Goal: Information Seeking & Learning: Learn about a topic

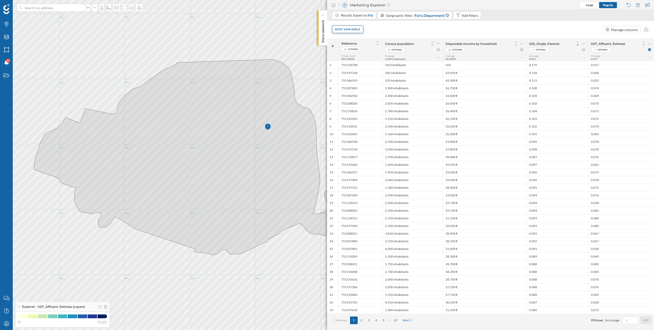
click at [353, 29] on div "Add variable" at bounding box center [347, 30] width 31 height 8
click at [388, 28] on div "Add variable Manage columns" at bounding box center [490, 30] width 327 height 18
drag, startPoint x: 630, startPoint y: 45, endPoint x: 608, endPoint y: 45, distance: 21.7
click at [613, 45] on span "S07_Affluent_Retirees" at bounding box center [615, 44] width 48 height 4
click at [353, 34] on div "Add variable Manage columns" at bounding box center [490, 30] width 327 height 18
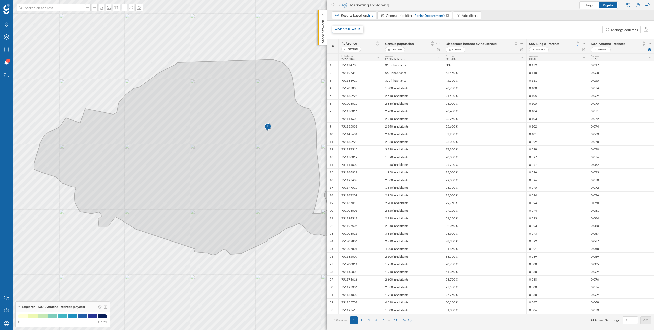
click at [353, 32] on div "Add variable" at bounding box center [347, 30] width 31 height 8
click at [350, 66] on div "Add variable External variables Internal variables Formula Score" at bounding box center [364, 61] width 64 height 52
click at [352, 61] on div "Internal variables" at bounding box center [360, 60] width 51 height 5
click at [364, 142] on div "Load more items" at bounding box center [365, 141] width 57 height 8
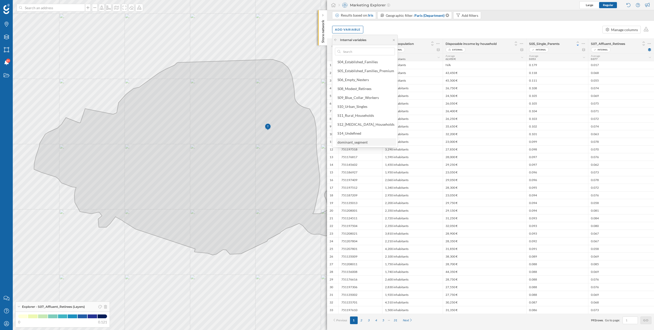
click at [361, 145] on div "dominant_segment" at bounding box center [366, 142] width 60 height 8
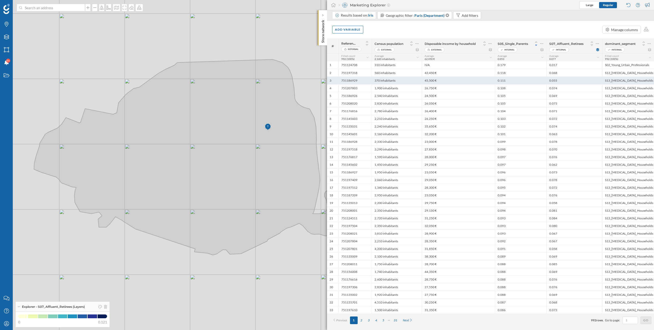
scroll to position [0, 0]
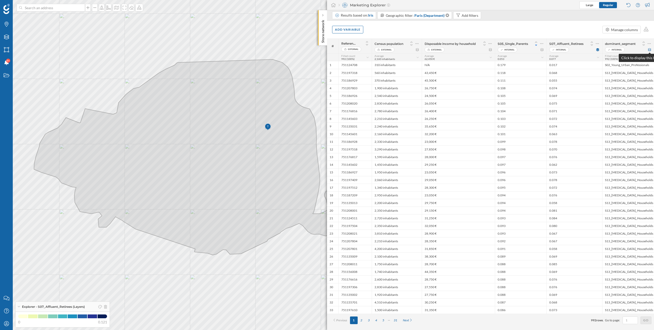
click at [650, 50] on icon at bounding box center [649, 49] width 3 height 3
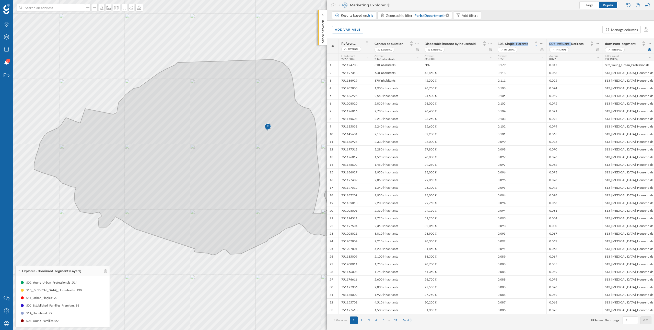
drag, startPoint x: 497, startPoint y: 44, endPoint x: 560, endPoint y: 44, distance: 62.6
click at [560, 44] on div "# Reference External Census population External Disposable income by household …" at bounding box center [490, 46] width 327 height 15
drag, startPoint x: 510, startPoint y: 65, endPoint x: 493, endPoint y: 65, distance: 16.6
click at [493, 65] on div "1 751124708 310 inhabitants N/A 0.179 0.017 S02_Young_Urban_Professionals" at bounding box center [490, 65] width 327 height 8
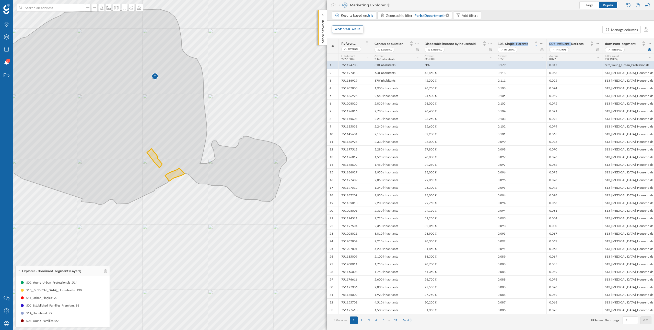
click at [345, 28] on div "Add variable" at bounding box center [347, 30] width 31 height 8
click at [355, 60] on div "Internal variables" at bounding box center [360, 60] width 51 height 5
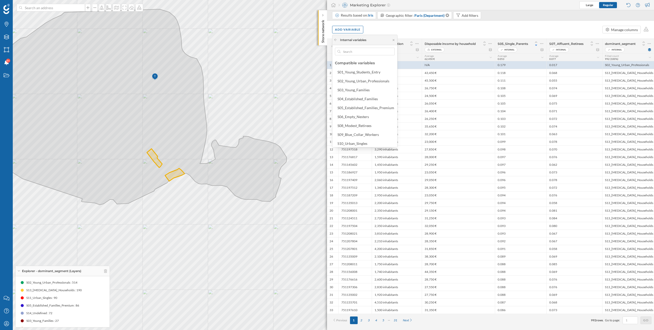
click at [444, 27] on div "Add variable Manage columns" at bounding box center [490, 30] width 327 height 18
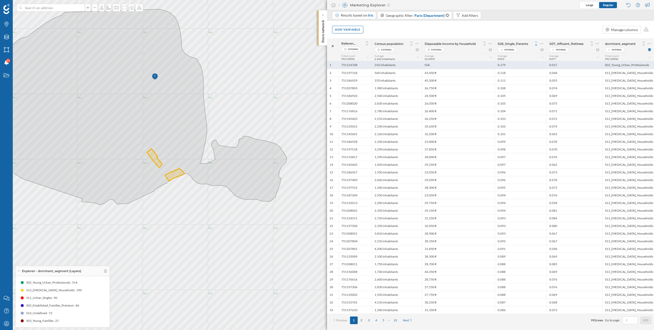
drag, startPoint x: 507, startPoint y: 65, endPoint x: 496, endPoint y: 65, distance: 10.7
click at [496, 65] on div "0.179" at bounding box center [521, 65] width 52 height 8
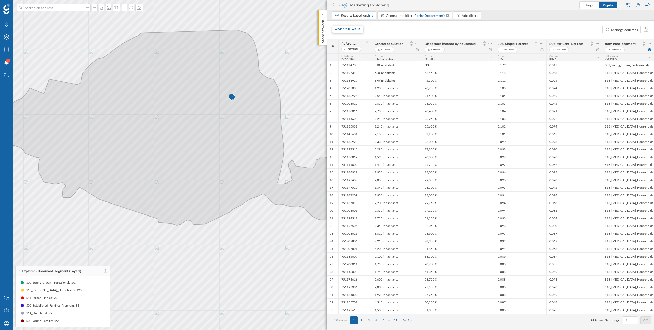
click at [352, 30] on div "Add variable" at bounding box center [347, 30] width 31 height 8
click at [395, 27] on div "Add variable Manage columns" at bounding box center [490, 30] width 327 height 18
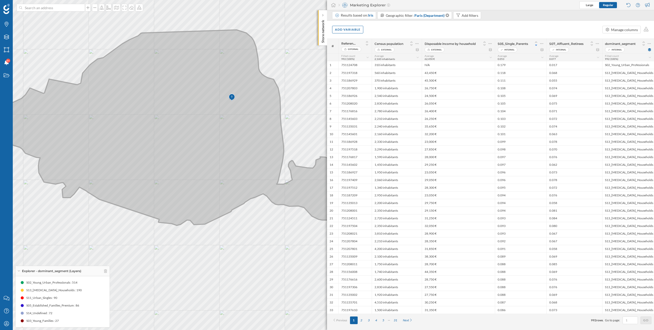
click at [301, 176] on icon at bounding box center [180, 128] width 365 height 196
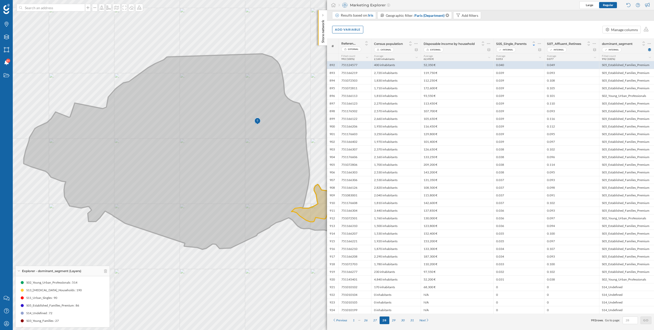
drag, startPoint x: 228, startPoint y: 231, endPoint x: 158, endPoint y: 228, distance: 69.8
click at [158, 228] on icon at bounding box center [205, 152] width 365 height 196
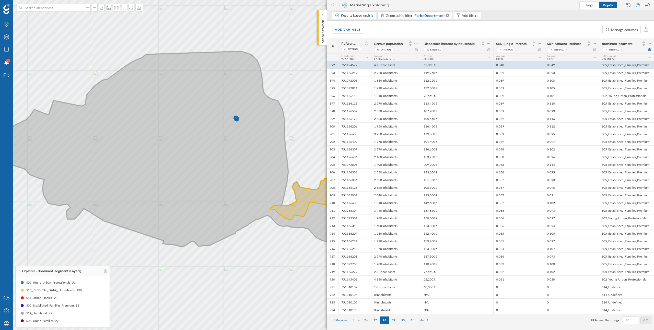
click at [199, 242] on icon at bounding box center [184, 149] width 365 height 196
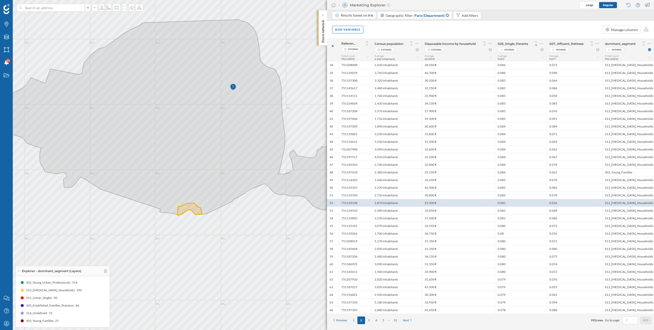
click at [196, 35] on icon at bounding box center [181, 118] width 365 height 196
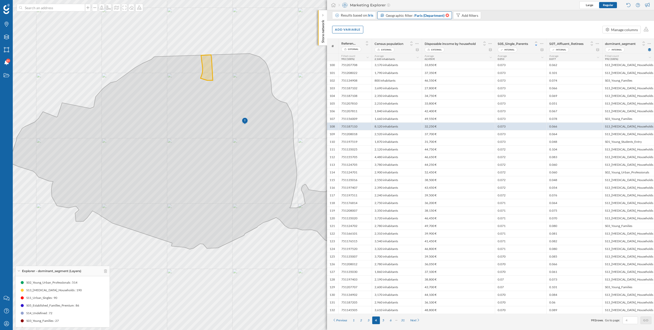
click at [447, 16] on icon at bounding box center [447, 16] width 4 height 4
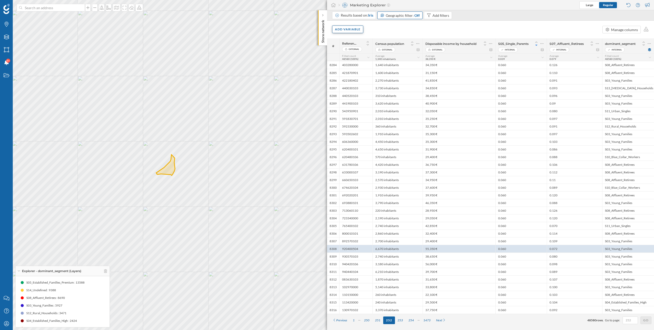
click at [354, 30] on div "Add variable" at bounding box center [347, 30] width 31 height 8
click at [357, 52] on div "External variables" at bounding box center [360, 50] width 51 height 5
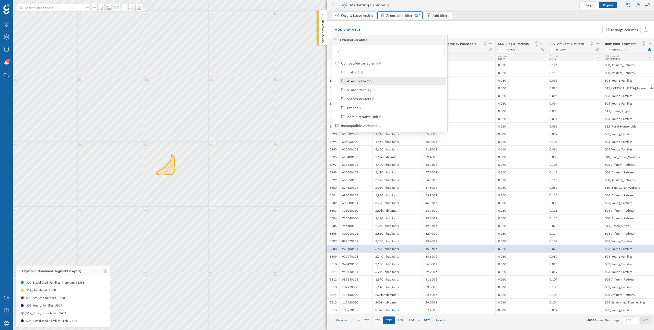
click at [369, 81] on span "(23)" at bounding box center [369, 81] width 5 height 4
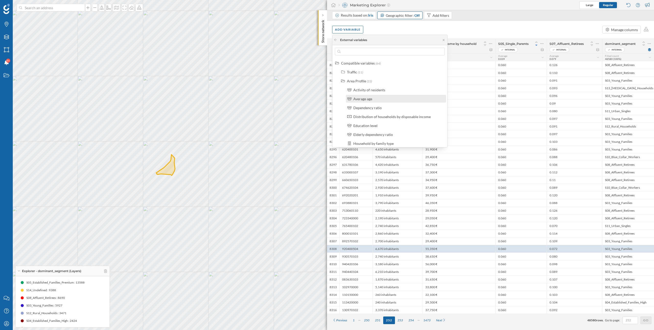
click at [376, 100] on div "Average age" at bounding box center [398, 98] width 90 height 5
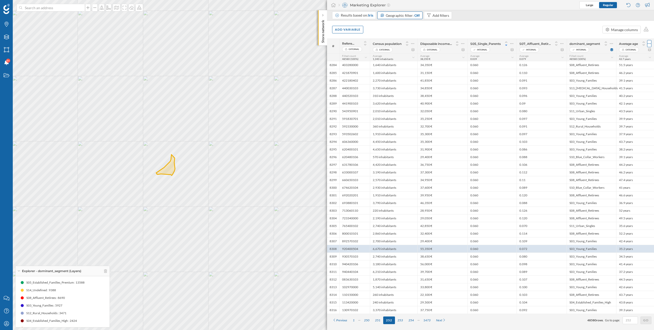
click at [651, 45] on div at bounding box center [649, 43] width 4 height 7
click at [627, 63] on div "Remove column" at bounding box center [625, 64] width 46 height 5
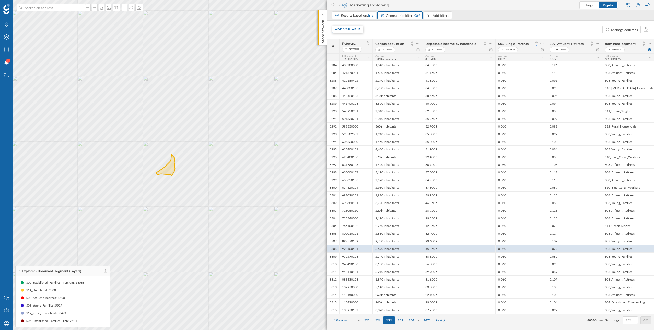
click at [355, 30] on div "Add variable" at bounding box center [347, 30] width 31 height 8
click at [362, 52] on div "External variables" at bounding box center [360, 50] width 51 height 5
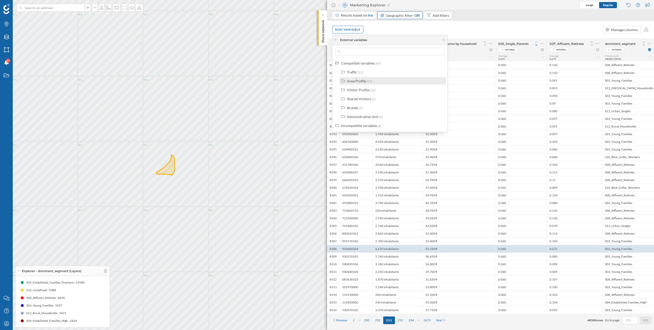
click at [357, 82] on div "Area Profile" at bounding box center [356, 81] width 19 height 4
click at [370, 125] on div "Population" at bounding box center [398, 126] width 90 height 5
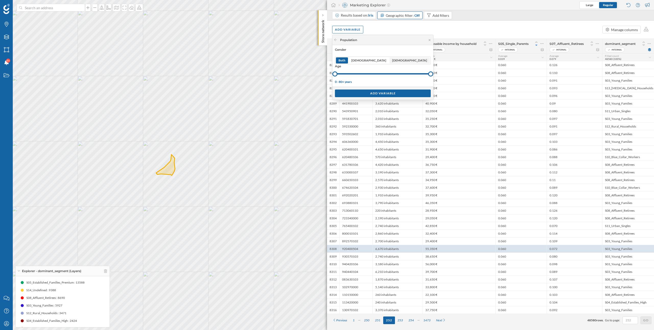
click at [392, 59] on span "[DEMOGRAPHIC_DATA]" at bounding box center [409, 60] width 35 height 5
drag, startPoint x: 334, startPoint y: 75, endPoint x: 360, endPoint y: 75, distance: 25.5
click at [373, 75] on div at bounding box center [375, 74] width 5 height 5
drag, startPoint x: 393, startPoint y: 74, endPoint x: 365, endPoint y: 74, distance: 27.6
click at [382, 74] on div at bounding box center [384, 74] width 5 height 5
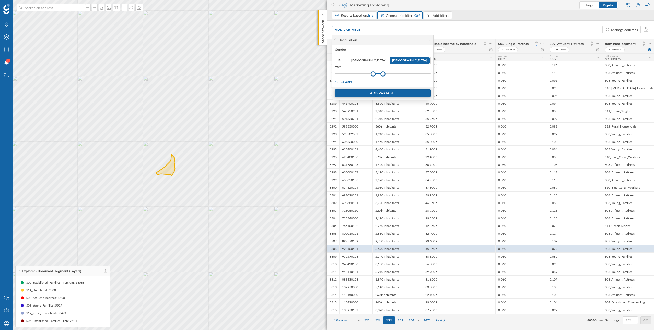
click at [365, 93] on div "Add variable" at bounding box center [383, 93] width 96 height 8
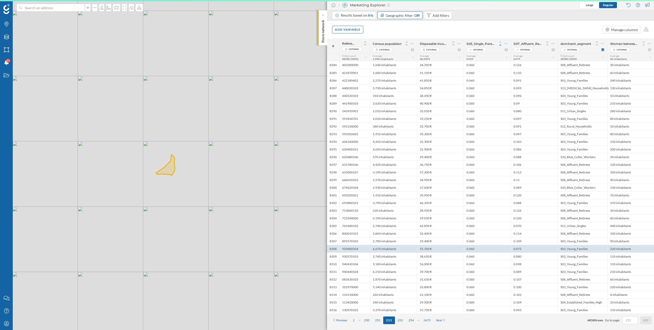
scroll to position [0, 0]
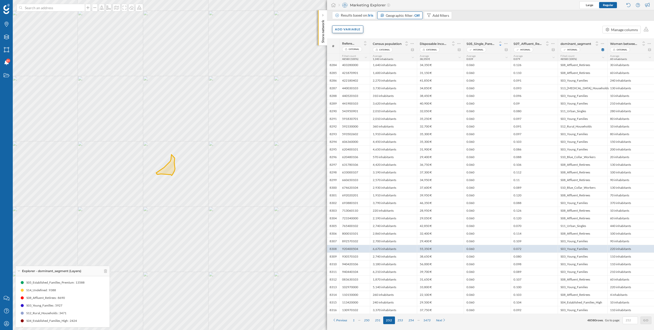
click at [349, 30] on div "Add variable" at bounding box center [347, 30] width 31 height 8
click at [348, 81] on div "Score" at bounding box center [360, 80] width 51 height 5
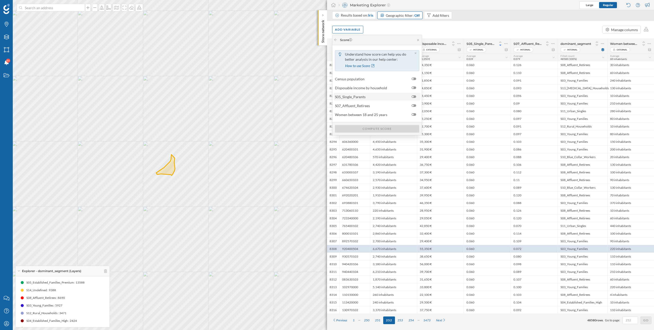
click at [415, 96] on div at bounding box center [413, 97] width 5 height 3
click at [0, 0] on input "checkbox" at bounding box center [0, 0] width 0 height 0
click at [413, 132] on div at bounding box center [414, 129] width 7 height 5
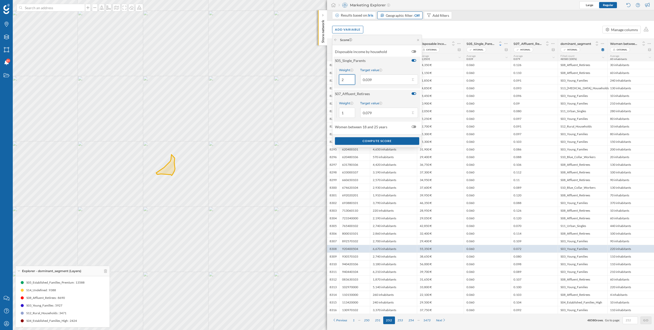
type input "2"
click at [350, 79] on input "2" at bounding box center [347, 80] width 16 height 10
type input "2"
click at [351, 112] on input "2" at bounding box center [347, 113] width 16 height 10
click at [411, 112] on button "Target value 0.079" at bounding box center [412, 112] width 5 height 5
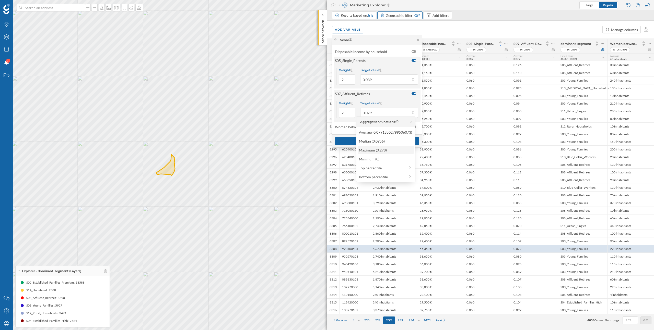
click at [379, 151] on div "Maximum (0.278)" at bounding box center [385, 150] width 53 height 5
type input "0.278"
click at [414, 82] on div at bounding box center [389, 80] width 58 height 10
click at [410, 82] on input "0.039" at bounding box center [385, 80] width 50 height 10
click at [413, 80] on button "Target value 0.039" at bounding box center [412, 79] width 5 height 5
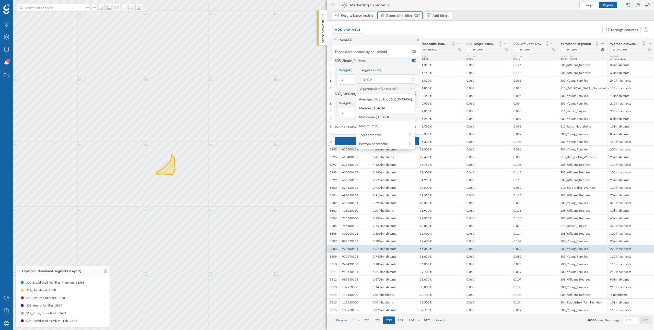
click at [380, 118] on div "Maximum (0.1853)" at bounding box center [385, 116] width 53 height 5
type input "0.185"
click at [346, 112] on input "2" at bounding box center [347, 113] width 16 height 10
type input "1"
click at [344, 79] on input "2" at bounding box center [347, 80] width 16 height 10
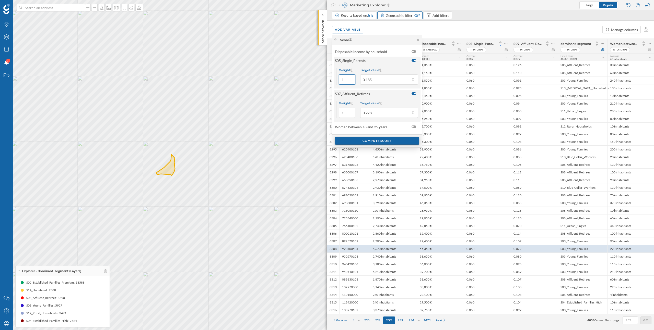
type input "1"
click at [366, 145] on div "Compute score" at bounding box center [377, 141] width 84 height 8
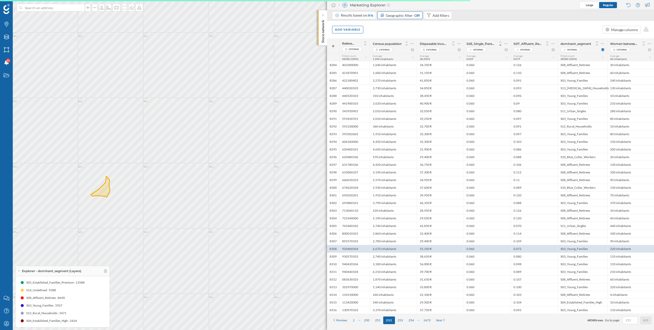
click at [195, 198] on div "© Mapbox © OpenStreetMap Improve this map" at bounding box center [327, 165] width 654 height 330
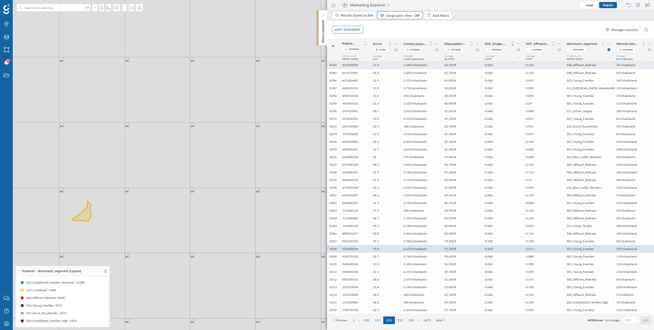
scroll to position [0, 0]
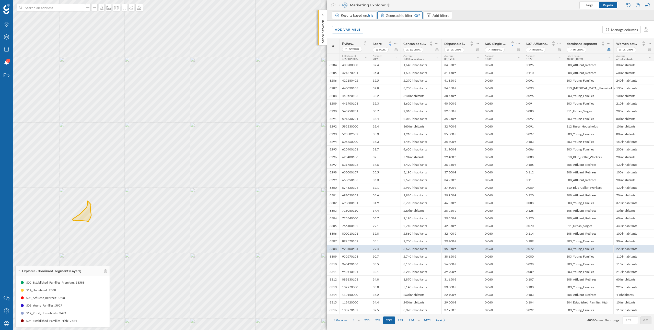
click at [390, 45] on icon at bounding box center [390, 45] width 5 height 4
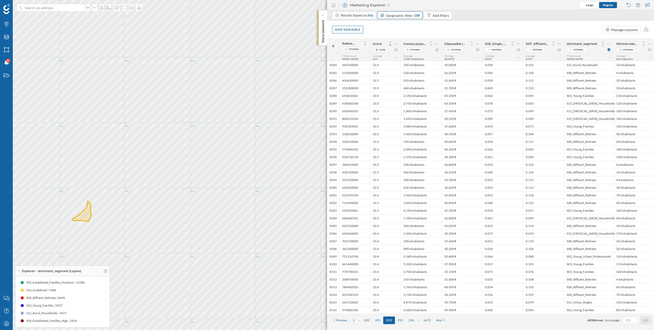
click at [390, 41] on icon at bounding box center [390, 42] width 5 height 4
click at [391, 46] on icon at bounding box center [390, 45] width 5 height 4
click at [397, 50] on icon at bounding box center [396, 49] width 4 height 3
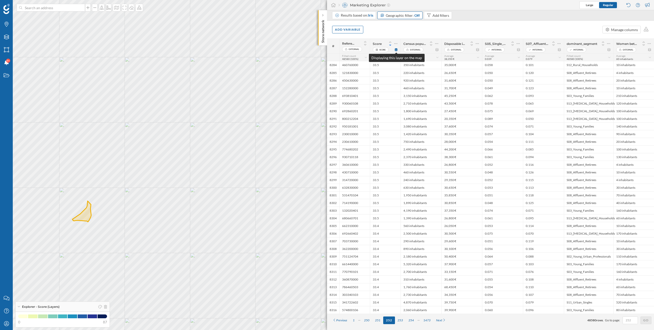
click at [396, 50] on icon at bounding box center [396, 49] width 4 height 3
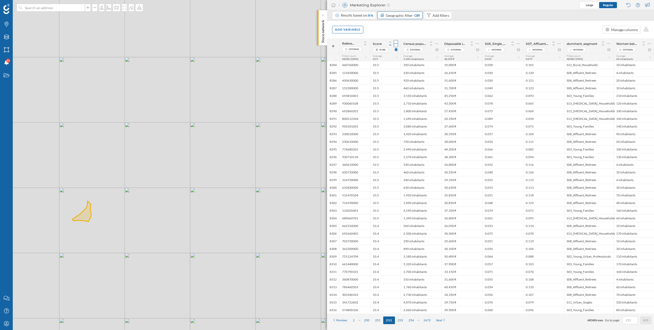
click at [396, 42] on icon at bounding box center [395, 43] width 3 height 5
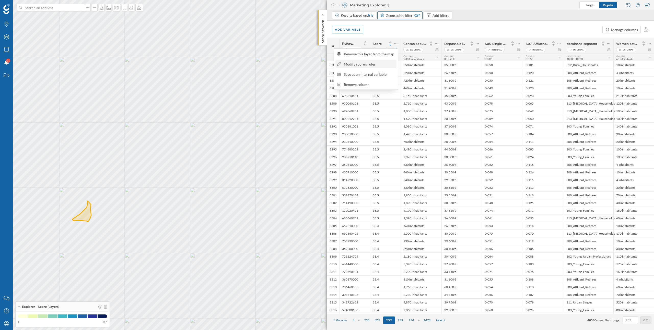
click at [368, 67] on div "Modify score's rules" at bounding box center [365, 64] width 61 height 8
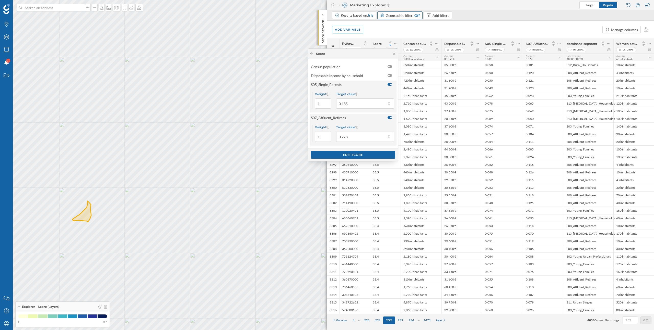
click at [390, 118] on div at bounding box center [391, 118] width 2 height 2
click at [0, 0] on input "checkbox" at bounding box center [0, 0] width 0 height 0
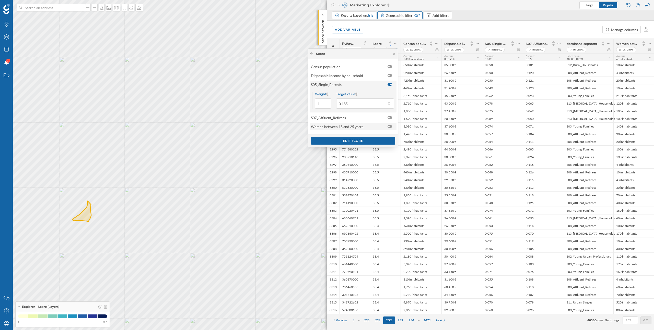
click at [393, 126] on label at bounding box center [390, 126] width 7 height 3
click at [0, 0] on input "checkbox" at bounding box center [0, 0] width 0 height 0
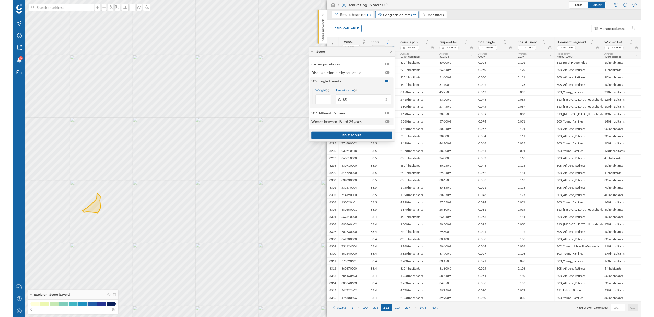
scroll to position [3, 0]
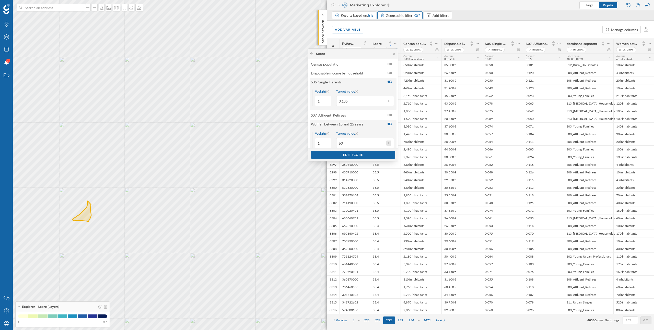
click at [386, 144] on button "Target value 60" at bounding box center [388, 143] width 5 height 5
click at [371, 181] on div "Maximum (1.77k inhabitants)" at bounding box center [363, 180] width 46 height 5
type input "1,770"
click at [320, 146] on input "1" at bounding box center [323, 143] width 16 height 10
type input "2"
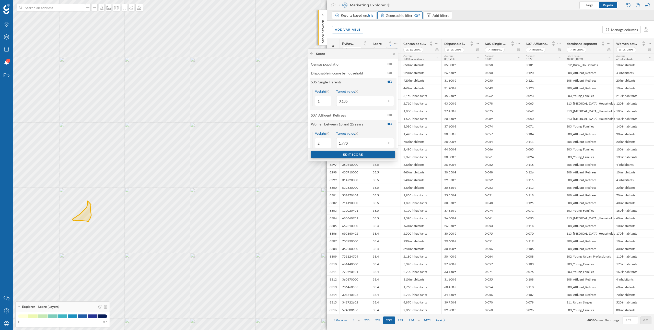
click at [328, 156] on div "Edit score" at bounding box center [353, 155] width 84 height 8
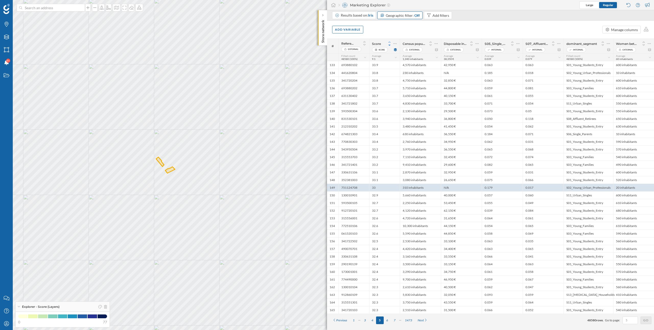
click at [390, 42] on icon at bounding box center [389, 41] width 2 height 1
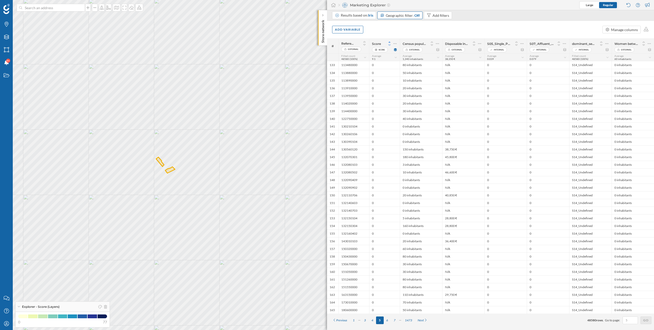
click at [390, 46] on icon at bounding box center [389, 45] width 5 height 4
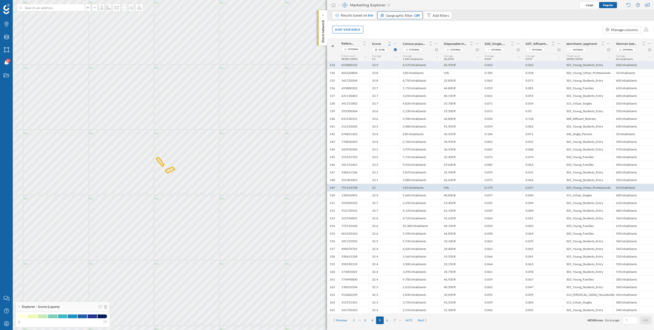
click at [383, 66] on div "33.9" at bounding box center [384, 65] width 31 height 8
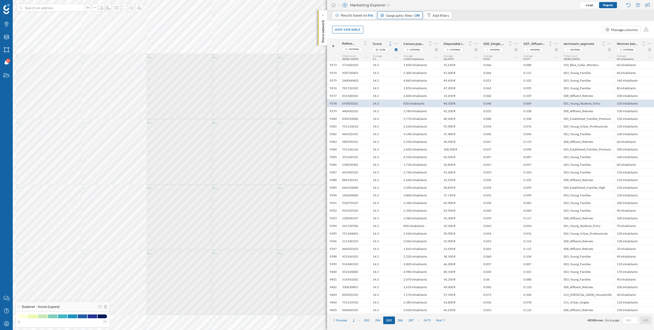
click at [353, 320] on div "1" at bounding box center [353, 321] width 7 height 8
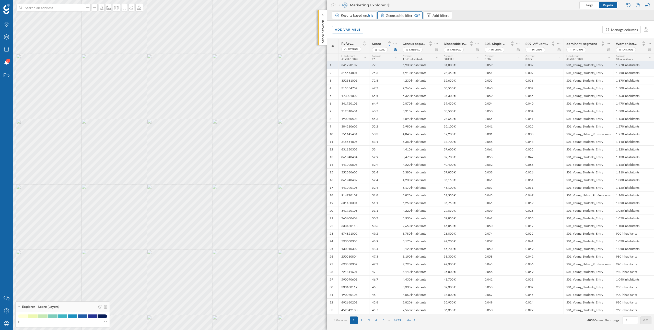
click at [432, 67] on div "5,930 inhabitants" at bounding box center [420, 65] width 41 height 8
click at [395, 44] on icon at bounding box center [394, 43] width 3 height 5
click at [364, 86] on div "Remove column" at bounding box center [368, 84] width 51 height 5
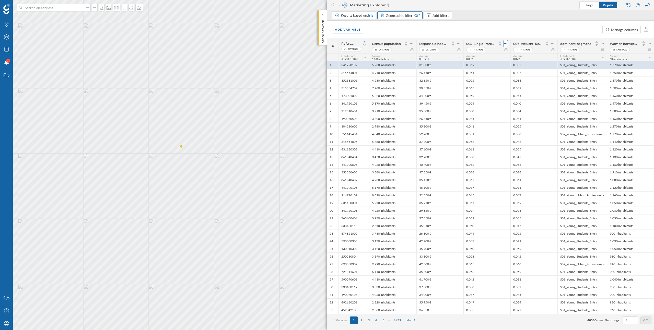
click at [506, 45] on icon at bounding box center [505, 43] width 3 height 5
click at [495, 67] on div "Remove column" at bounding box center [478, 64] width 56 height 8
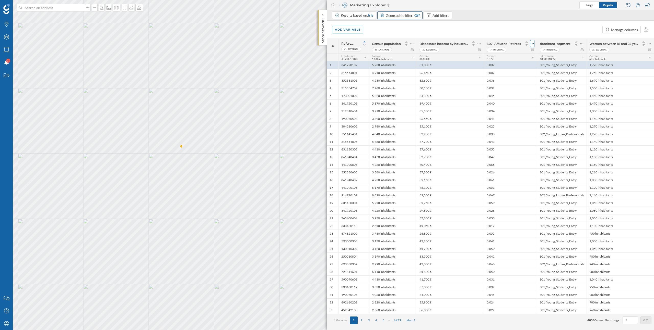
click at [532, 43] on icon at bounding box center [531, 43] width 3 height 5
click at [518, 62] on div "Remove column" at bounding box center [508, 64] width 46 height 5
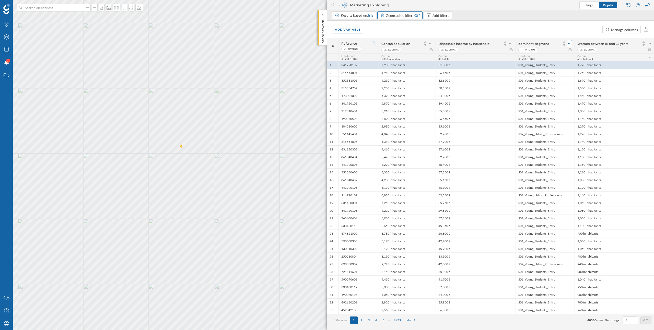
click at [572, 43] on div at bounding box center [569, 43] width 4 height 7
click at [548, 63] on div "Remove column" at bounding box center [545, 64] width 46 height 5
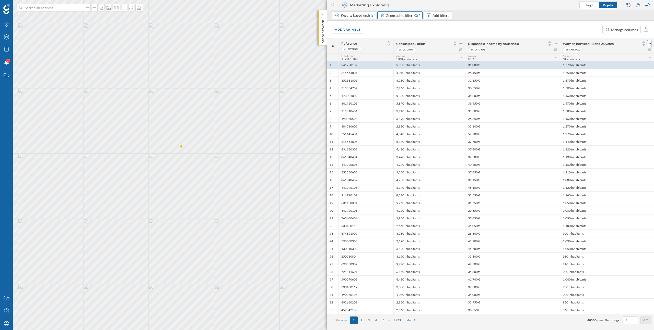
click at [651, 44] on div at bounding box center [649, 43] width 4 height 7
click at [619, 64] on div "Remove column" at bounding box center [625, 64] width 46 height 5
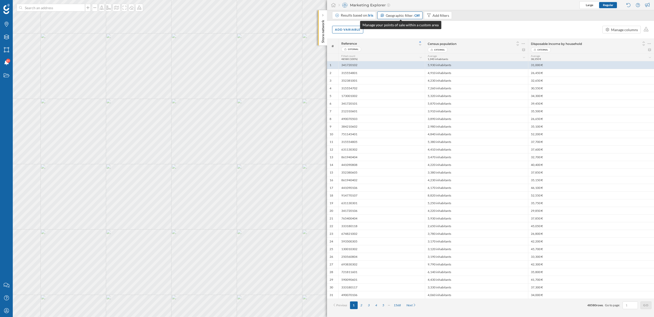
click at [399, 15] on span "Geographic filter:" at bounding box center [400, 15] width 28 height 4
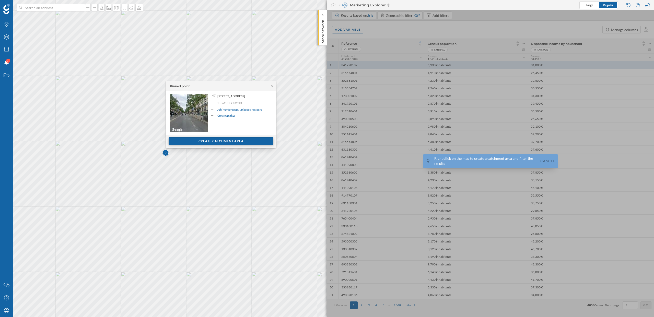
click at [218, 141] on div "Create catchment area" at bounding box center [221, 141] width 105 height 8
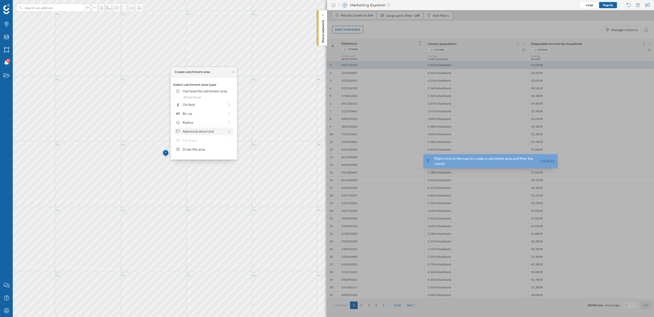
click at [201, 129] on div "Administrative Unit" at bounding box center [204, 131] width 42 height 5
click at [199, 100] on div "Department" at bounding box center [207, 100] width 49 height 5
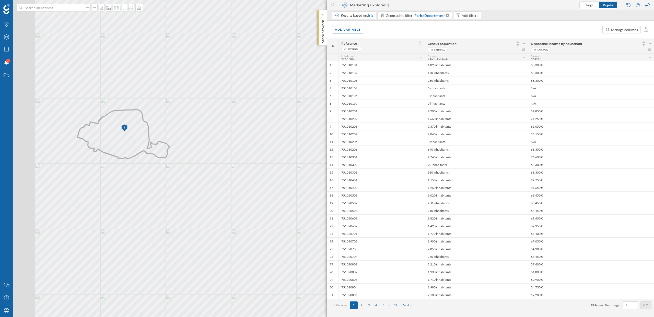
click at [180, 198] on div "© Mapbox © OpenStreetMap Improve this map" at bounding box center [327, 158] width 654 height 317
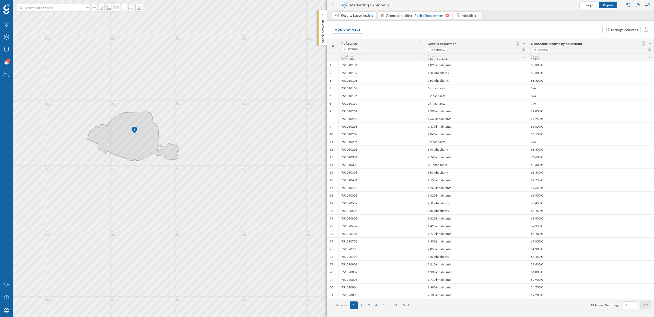
click at [447, 15] on icon at bounding box center [447, 16] width 4 height 4
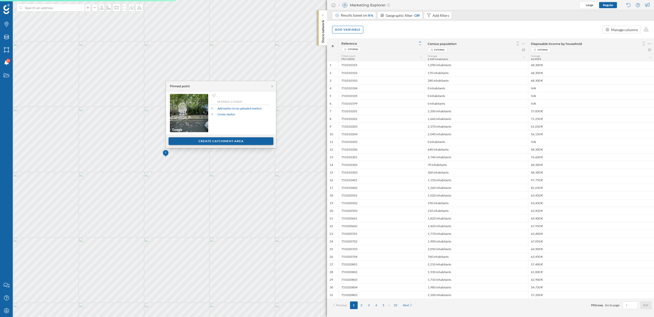
click at [198, 141] on div "Create catchment area" at bounding box center [221, 141] width 105 height 8
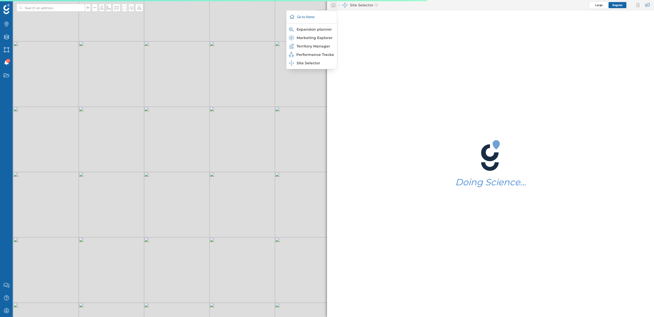
click at [334, 3] on icon at bounding box center [333, 5] width 5 height 5
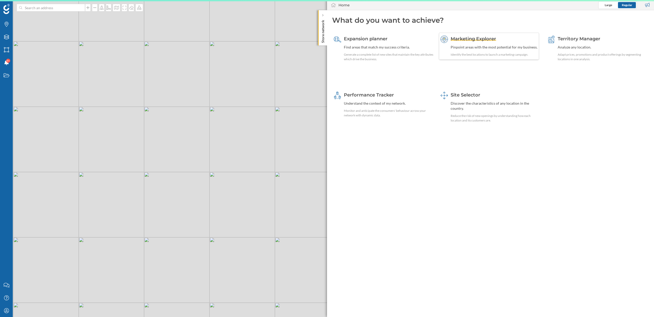
click at [482, 36] on span "Marketing Explorer" at bounding box center [472, 39] width 45 height 6
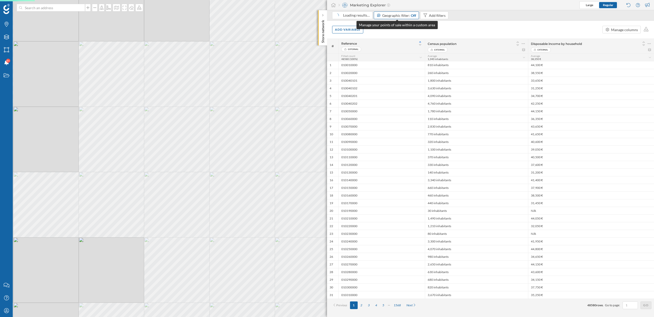
click at [409, 16] on div "Geographic filter: Off" at bounding box center [399, 15] width 34 height 5
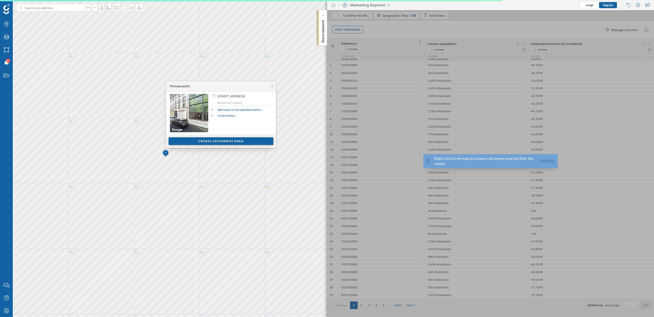
click at [203, 144] on div "Create catchment area" at bounding box center [221, 141] width 105 height 8
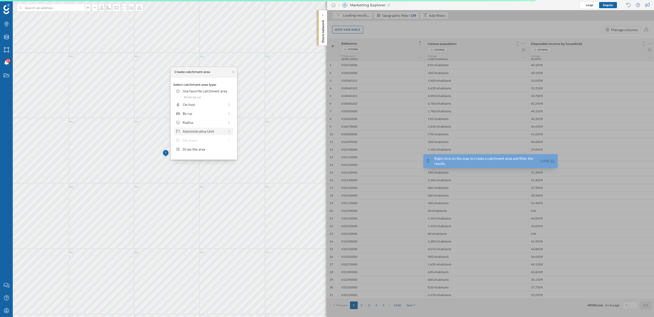
click at [208, 133] on div "Administrative Unit" at bounding box center [204, 131] width 42 height 5
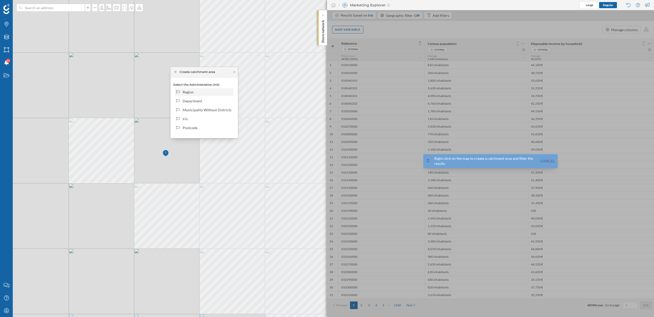
click at [197, 94] on div "Region" at bounding box center [207, 91] width 49 height 5
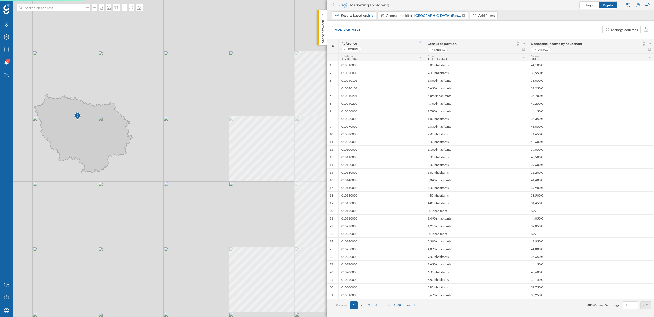
drag, startPoint x: 169, startPoint y: 158, endPoint x: 240, endPoint y: 166, distance: 71.5
click at [240, 166] on div "© Mapbox © OpenStreetMap Improve this map" at bounding box center [327, 158] width 654 height 317
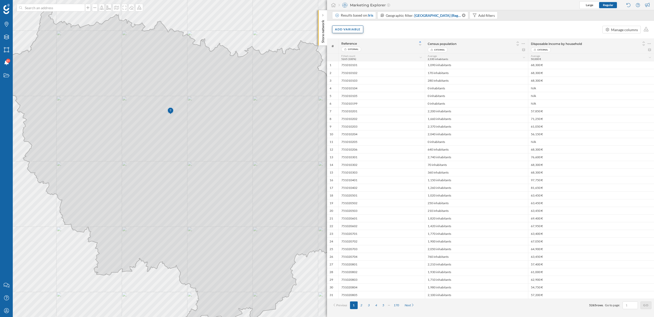
click at [341, 30] on div "Add variable" at bounding box center [347, 30] width 31 height 8
click at [360, 61] on div "Internal variables" at bounding box center [360, 60] width 51 height 5
click at [366, 131] on div "S09_Blue_Collar_Workers" at bounding box center [357, 130] width 41 height 4
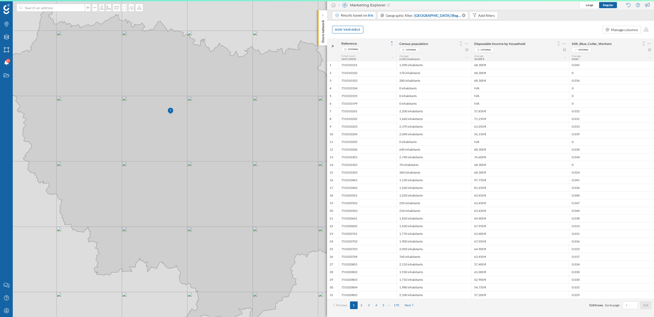
scroll to position [0, 0]
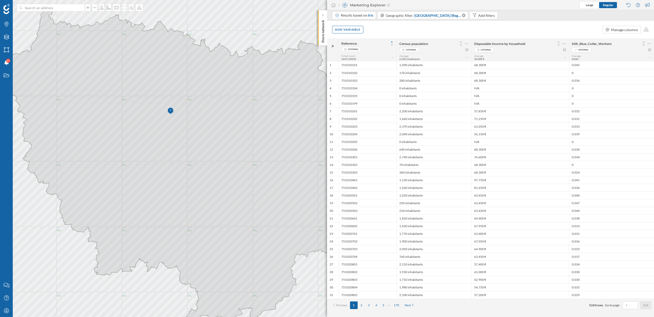
drag, startPoint x: 579, startPoint y: 44, endPoint x: 634, endPoint y: 44, distance: 54.4
click at [634, 44] on span "S09_Blue_Collar_Workers" at bounding box center [605, 44] width 67 height 4
click at [643, 45] on icon at bounding box center [643, 45] width 5 height 4
click at [649, 50] on icon at bounding box center [649, 49] width 4 height 3
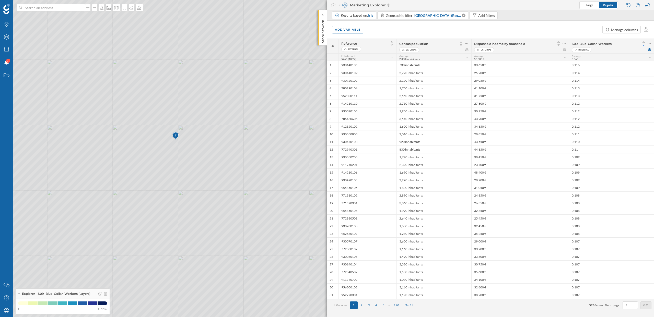
click at [356, 33] on div "Add variable Manage columns" at bounding box center [490, 30] width 327 height 18
click at [356, 31] on div "Add variable" at bounding box center [347, 30] width 31 height 8
click at [351, 62] on div "Internal variables" at bounding box center [360, 60] width 51 height 5
click at [360, 102] on div "S05_Single_Parents" at bounding box center [352, 101] width 31 height 4
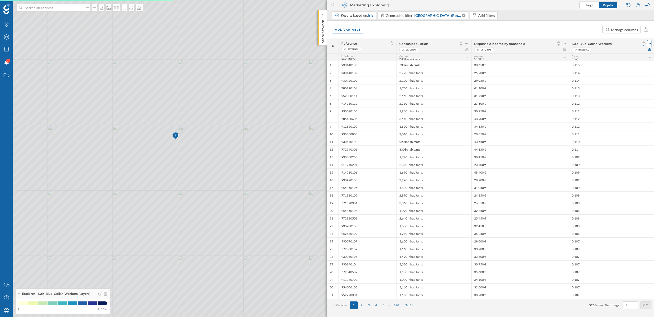
click at [650, 44] on icon at bounding box center [648, 43] width 3 height 5
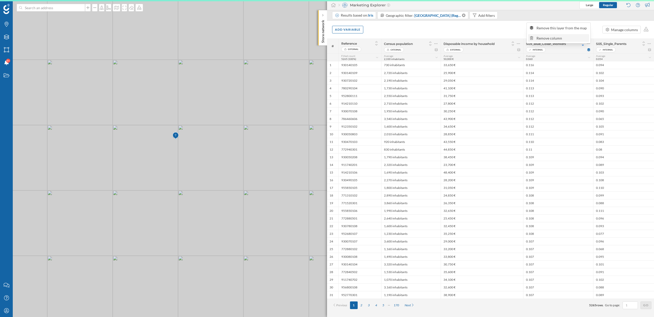
click at [612, 65] on body "Brands Layers Areas Notifications 9+ States Contact us Help Center My Profile E…" at bounding box center [327, 158] width 654 height 317
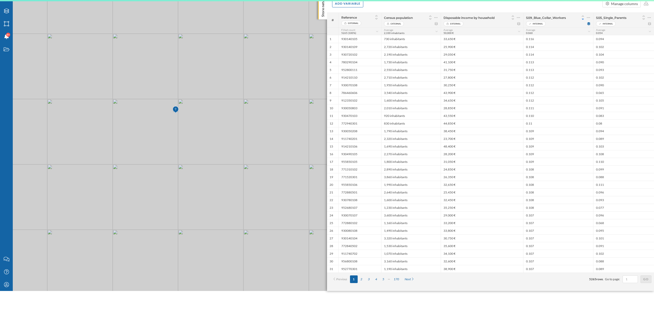
scroll to position [0, 0]
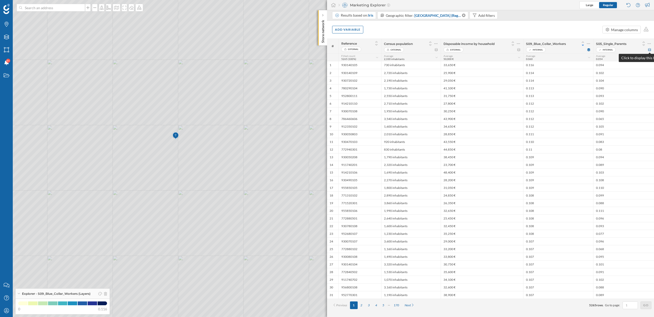
click at [649, 51] on icon at bounding box center [649, 49] width 4 height 3
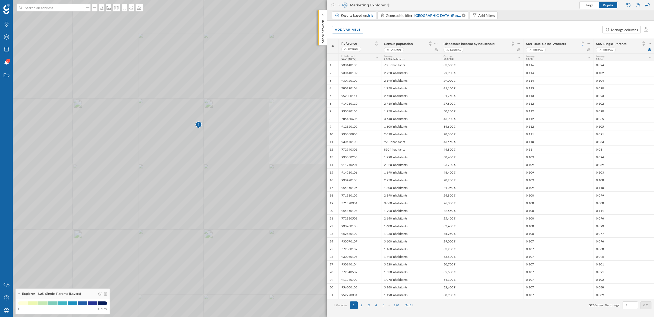
drag, startPoint x: 152, startPoint y: 152, endPoint x: 178, endPoint y: 151, distance: 25.8
click at [178, 151] on icon at bounding box center [327, 158] width 787 height 383
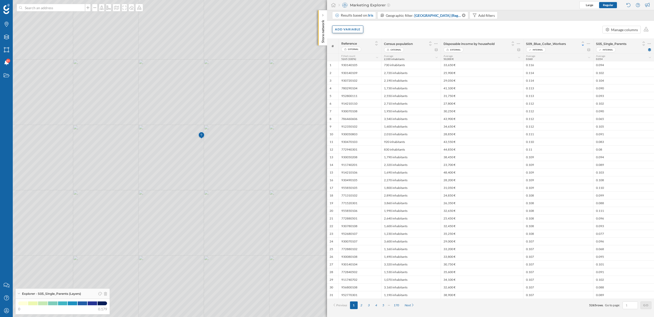
click at [351, 30] on div "Add variable" at bounding box center [347, 30] width 31 height 8
click at [357, 50] on div "External variables" at bounding box center [360, 50] width 51 height 5
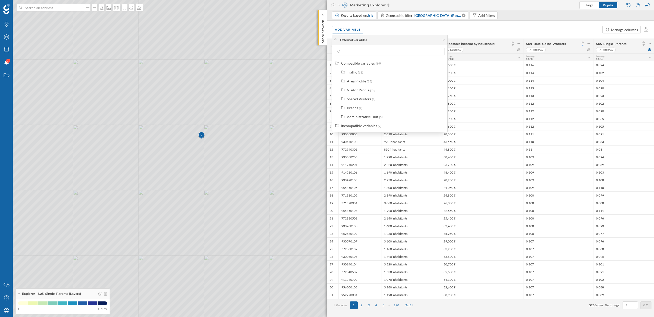
click at [371, 29] on div "Add variable Manage columns" at bounding box center [490, 30] width 327 height 18
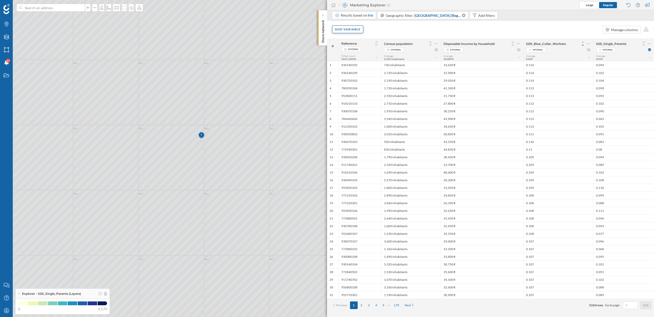
click at [352, 31] on div "Add variable" at bounding box center [347, 30] width 31 height 8
click at [359, 60] on div "Internal variables" at bounding box center [360, 60] width 51 height 5
click at [368, 135] on div "S08_Modest_Retirees" at bounding box center [354, 135] width 34 height 4
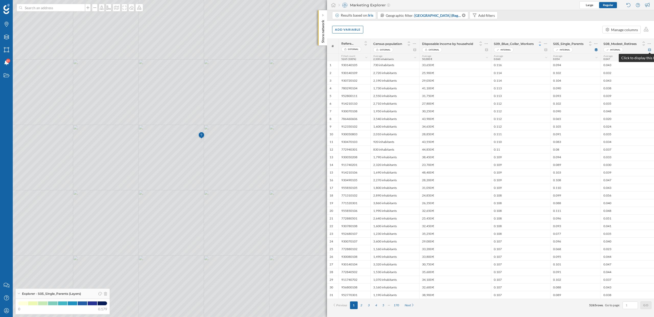
click at [650, 49] on icon at bounding box center [649, 49] width 3 height 3
click at [351, 29] on div "Add variable" at bounding box center [347, 30] width 31 height 8
click at [354, 60] on div "Internal variables" at bounding box center [360, 60] width 51 height 5
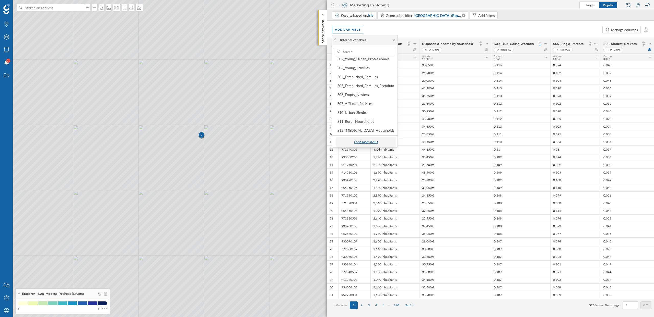
click at [366, 141] on div "Load more items" at bounding box center [365, 142] width 57 height 8
click at [364, 104] on div "S06_Empty_Nesters" at bounding box center [352, 102] width 31 height 4
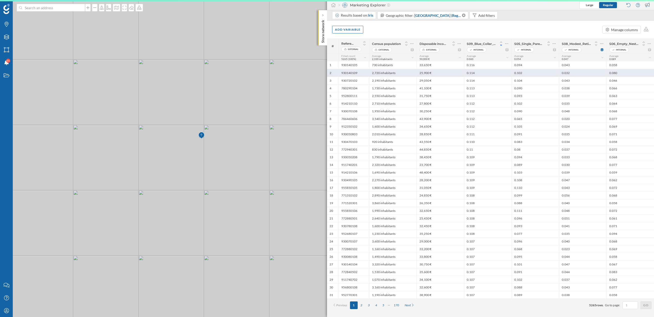
scroll to position [0, 0]
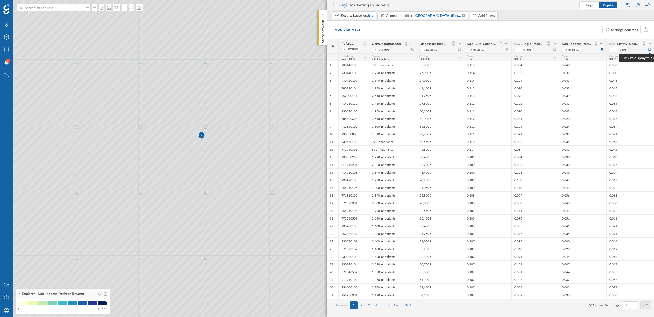
click at [649, 51] on icon at bounding box center [649, 49] width 4 height 3
drag, startPoint x: 478, startPoint y: 66, endPoint x: 467, endPoint y: 66, distance: 11.2
click at [467, 66] on div "0.116" at bounding box center [487, 65] width 47 height 8
drag, startPoint x: 523, startPoint y: 63, endPoint x: 516, endPoint y: 63, distance: 7.4
click at [516, 63] on div "0.094" at bounding box center [534, 65] width 47 height 8
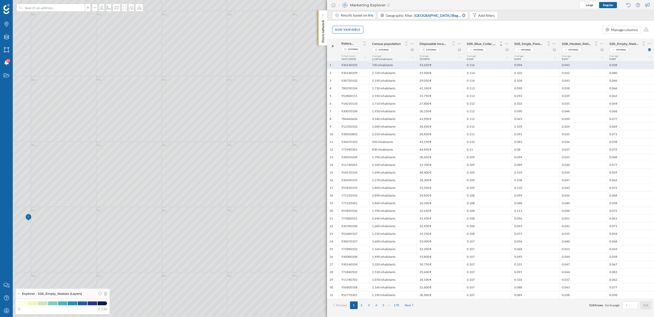
drag, startPoint x: 571, startPoint y: 66, endPoint x: 562, endPoint y: 66, distance: 9.4
click at [562, 66] on div "0.043" at bounding box center [582, 65] width 47 height 8
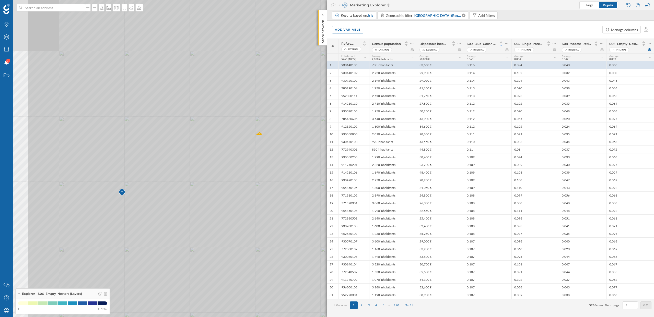
drag, startPoint x: 157, startPoint y: 192, endPoint x: 265, endPoint y: 158, distance: 113.5
click at [265, 158] on icon at bounding box center [421, 134] width 786 height 382
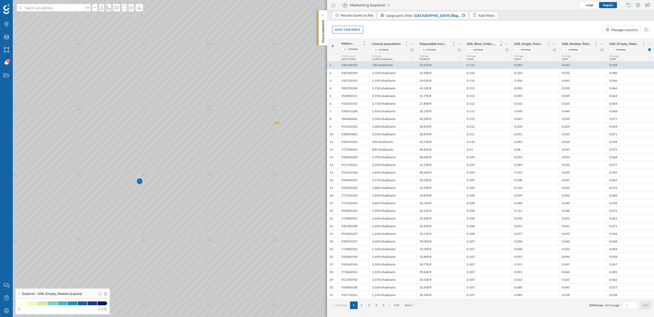
drag, startPoint x: 199, startPoint y: 177, endPoint x: 242, endPoint y: 159, distance: 46.7
click at [242, 159] on icon at bounding box center [328, 158] width 787 height 383
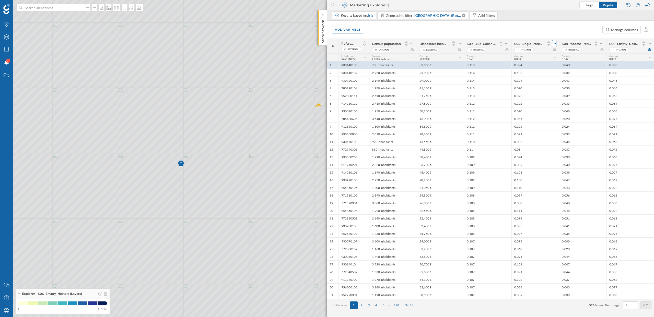
click at [553, 45] on icon at bounding box center [553, 43] width 3 height 5
click at [544, 66] on div "Remove column" at bounding box center [530, 64] width 46 height 5
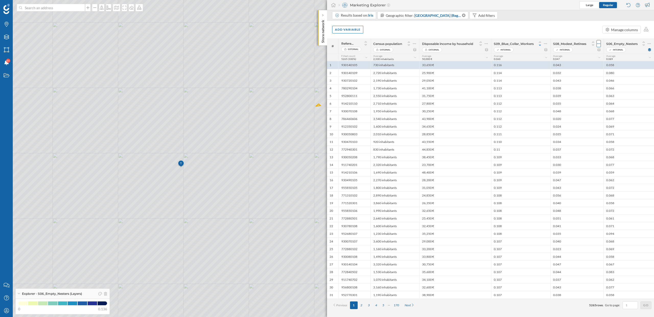
click at [598, 44] on icon at bounding box center [598, 43] width 3 height 5
click at [567, 62] on div "Remove column" at bounding box center [574, 64] width 46 height 5
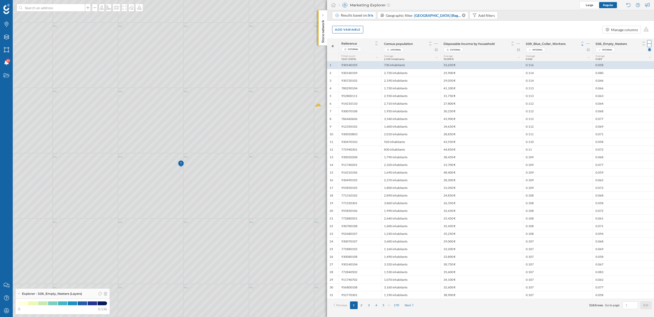
click at [649, 45] on icon at bounding box center [648, 43] width 3 height 5
click at [615, 66] on div "Remove column" at bounding box center [622, 64] width 51 height 5
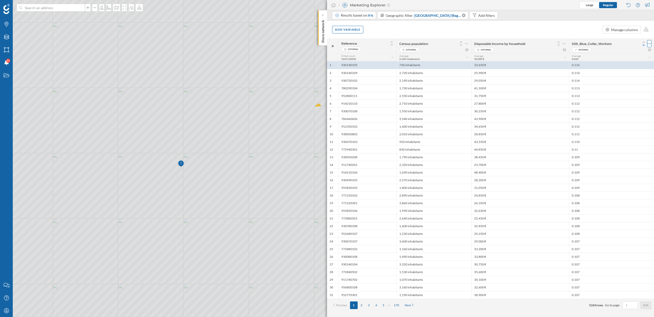
click at [648, 43] on icon at bounding box center [648, 43] width 3 height 5
click at [621, 63] on div "Remove column" at bounding box center [625, 64] width 46 height 5
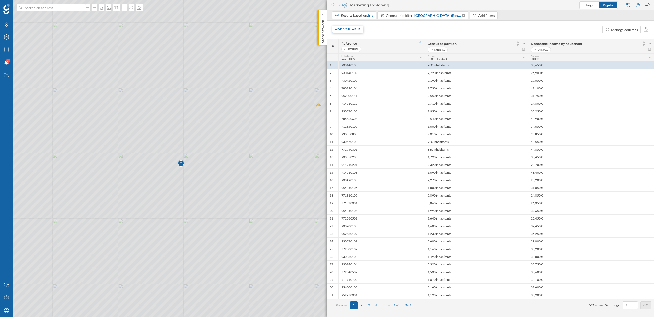
click at [349, 31] on div "Add variable" at bounding box center [347, 30] width 31 height 8
click at [359, 62] on div "Internal variables" at bounding box center [360, 60] width 51 height 5
click at [370, 74] on div "S01_Young_Students_Entry" at bounding box center [358, 72] width 43 height 4
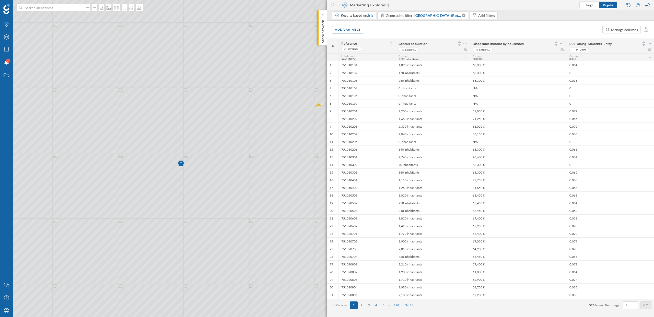
click at [645, 45] on icon at bounding box center [643, 45] width 5 height 4
click at [650, 50] on icon at bounding box center [649, 49] width 3 height 3
click at [358, 28] on div "Add variable" at bounding box center [347, 30] width 31 height 8
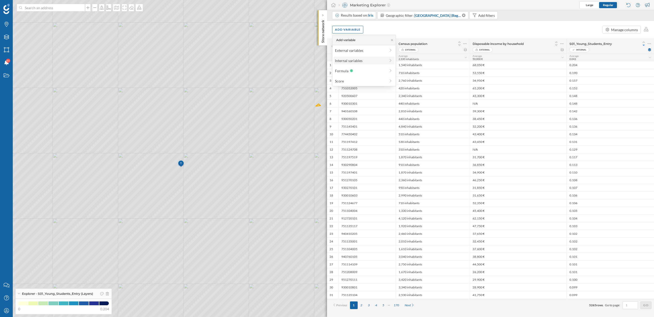
click at [355, 60] on div "Internal variables" at bounding box center [360, 60] width 51 height 5
click at [373, 141] on div "Load more items" at bounding box center [365, 141] width 57 height 8
click at [483, 25] on div "Add variable Manage columns" at bounding box center [490, 30] width 327 height 18
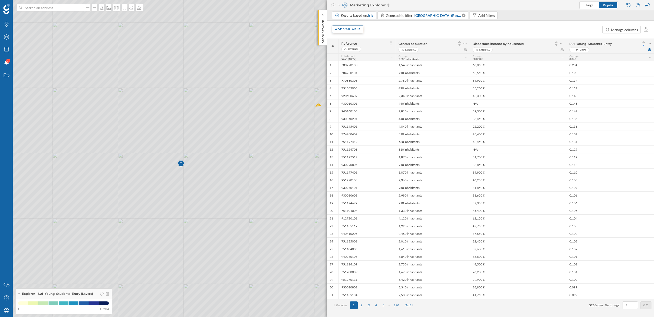
click at [348, 29] on div "Add variable" at bounding box center [347, 30] width 31 height 8
click at [650, 45] on icon at bounding box center [648, 43] width 3 height 5
click at [614, 65] on div "Remove column" at bounding box center [622, 64] width 51 height 5
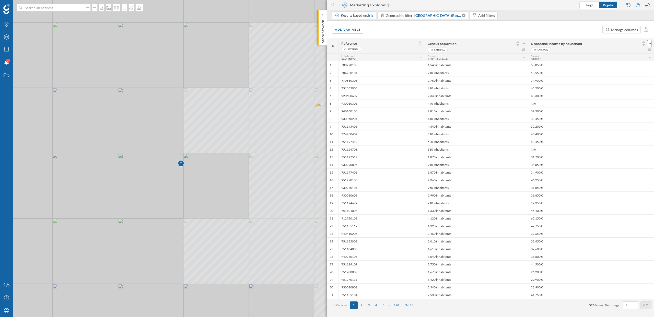
click at [648, 42] on icon at bounding box center [648, 43] width 3 height 5
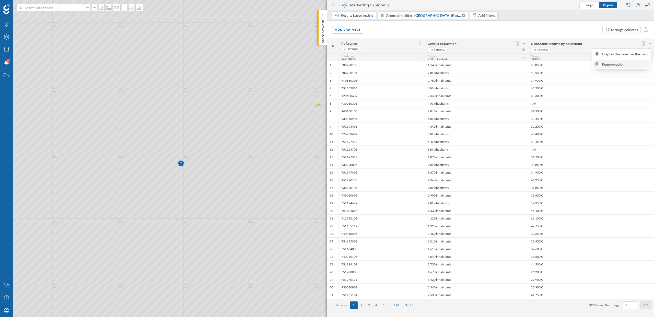
click at [627, 62] on div "Remove column" at bounding box center [625, 64] width 46 height 5
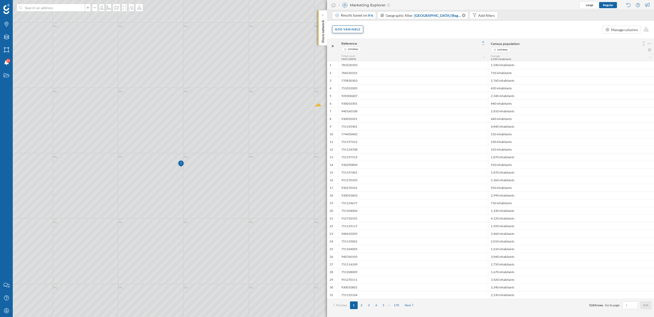
click at [350, 28] on div "Add variable" at bounding box center [347, 30] width 31 height 8
click at [348, 62] on div "Internal variables" at bounding box center [360, 60] width 51 height 5
click at [362, 142] on div "Load more items" at bounding box center [365, 141] width 57 height 8
click at [359, 139] on div "dominant_segment" at bounding box center [366, 142] width 60 height 8
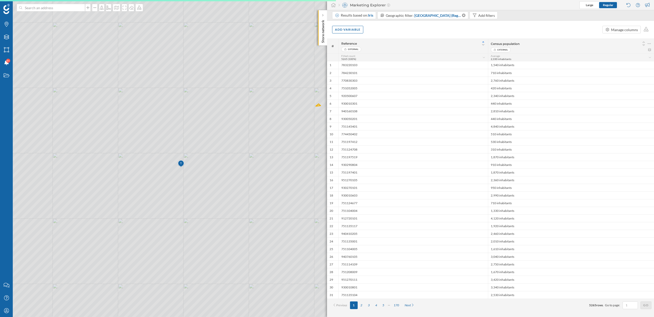
scroll to position [0, 0]
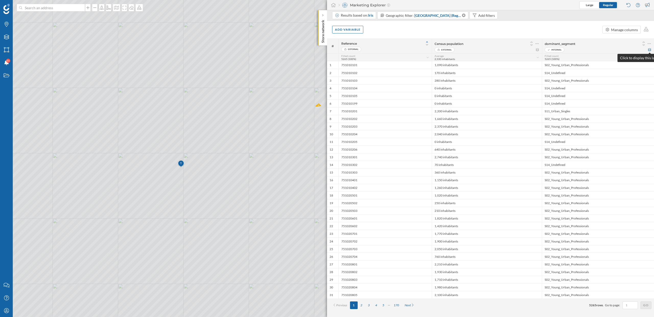
click at [649, 50] on icon at bounding box center [649, 49] width 4 height 3
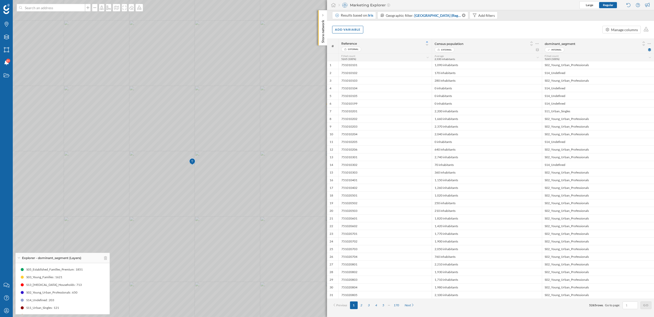
drag, startPoint x: 234, startPoint y: 234, endPoint x: 246, endPoint y: 232, distance: 13.0
click at [246, 232] on icon at bounding box center [338, 156] width 787 height 383
drag, startPoint x: 223, startPoint y: 223, endPoint x: 231, endPoint y: 223, distance: 8.4
click at [231, 223] on icon at bounding box center [335, 158] width 787 height 383
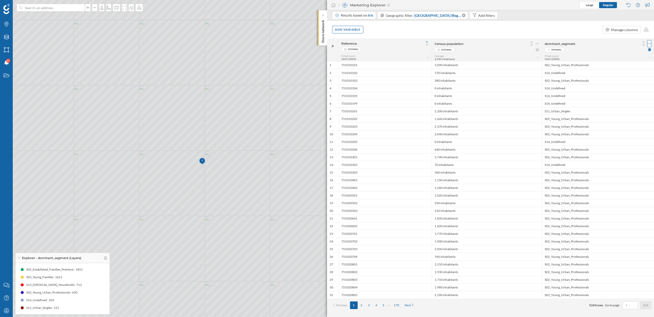
click at [649, 45] on icon at bounding box center [648, 43] width 3 height 5
click at [617, 64] on div "Remove column" at bounding box center [622, 64] width 51 height 5
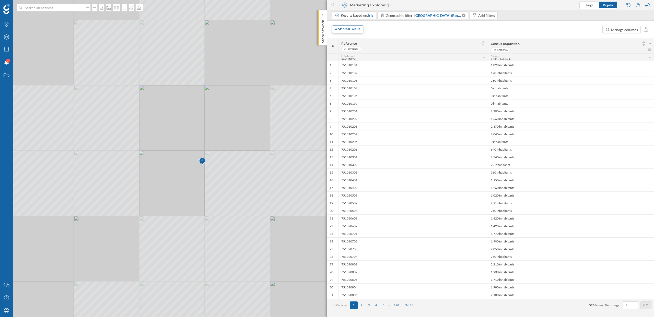
click at [351, 33] on div "Add variable" at bounding box center [347, 30] width 31 height 8
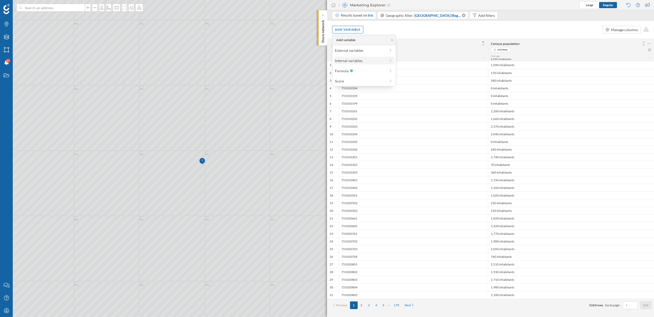
click at [361, 62] on div "Internal variables" at bounding box center [360, 60] width 51 height 5
click at [364, 91] on div "S03_Young_Families" at bounding box center [353, 90] width 32 height 4
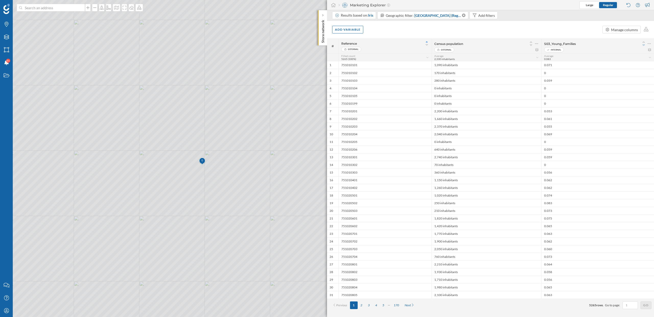
click at [644, 46] on icon at bounding box center [643, 45] width 5 height 4
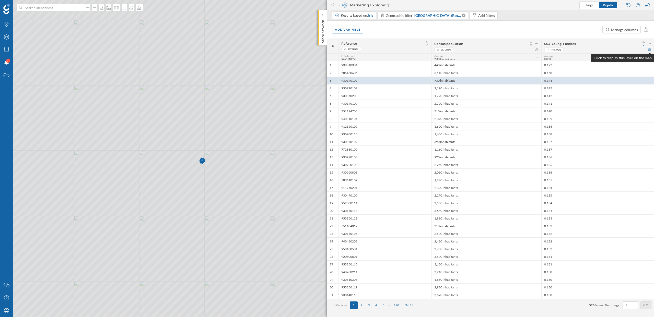
click at [650, 51] on icon at bounding box center [649, 49] width 3 height 3
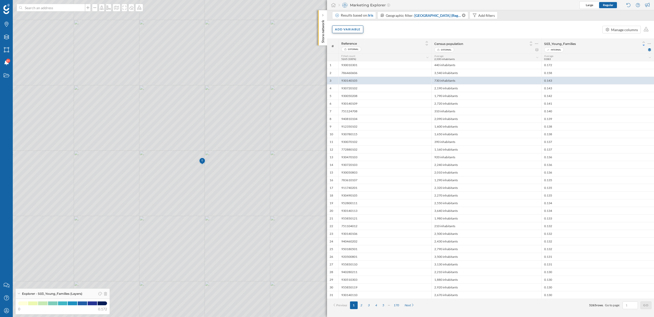
click at [351, 31] on div "Add variable" at bounding box center [347, 30] width 31 height 8
click at [423, 32] on div "Add variable Manage columns" at bounding box center [490, 30] width 327 height 18
click at [437, 29] on div "Add variable Manage columns" at bounding box center [490, 30] width 327 height 18
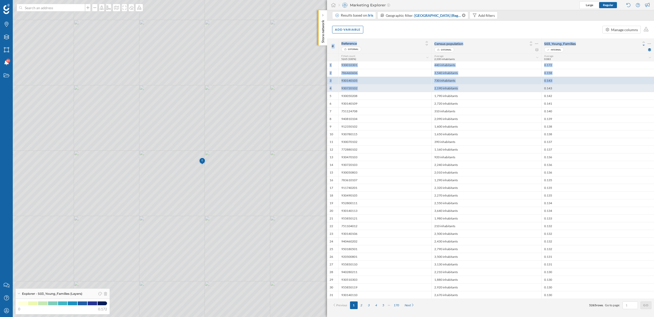
drag, startPoint x: 437, startPoint y: 29, endPoint x: 486, endPoint y: 89, distance: 77.5
click at [486, 89] on div "Results based on: Iris Geographic filter: Île-de-France (Region) Add filters Ad…" at bounding box center [490, 163] width 327 height 307
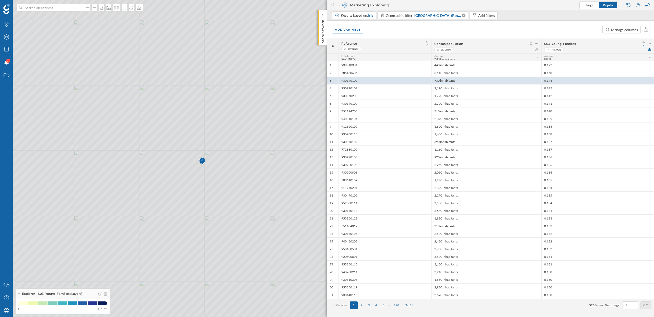
click at [484, 29] on div "Add variable Manage columns" at bounding box center [490, 30] width 327 height 18
drag, startPoint x: 406, startPoint y: 25, endPoint x: 522, endPoint y: 34, distance: 116.6
click at [522, 34] on div "Add variable Manage columns" at bounding box center [490, 30] width 327 height 18
drag, startPoint x: 580, startPoint y: 44, endPoint x: 545, endPoint y: 41, distance: 35.1
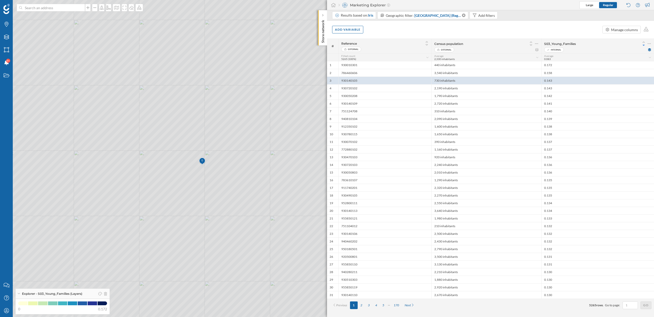
click at [545, 41] on div "S03_Young_Families" at bounding box center [597, 43] width 107 height 7
click at [551, 32] on div "Add variable Manage columns" at bounding box center [490, 30] width 327 height 18
drag, startPoint x: 579, startPoint y: 45, endPoint x: 543, endPoint y: 43, distance: 36.5
click at [543, 43] on div "S03_Young_Families Internal" at bounding box center [597, 46] width 113 height 15
click at [580, 43] on span "S03_Young_Families" at bounding box center [591, 44] width 94 height 4
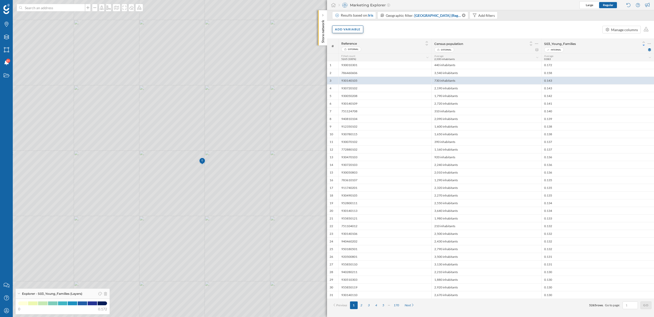
click at [358, 31] on div "Add variable" at bounding box center [347, 30] width 31 height 8
click at [357, 51] on div "External variables" at bounding box center [360, 50] width 51 height 5
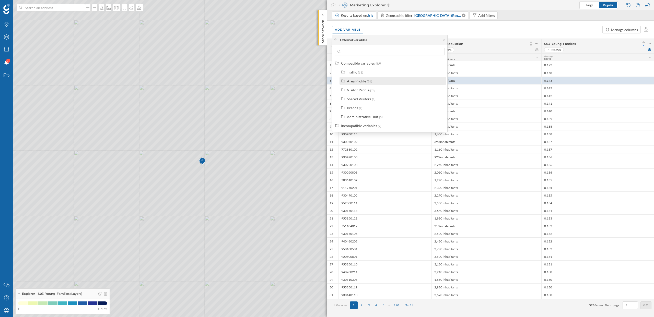
click at [359, 83] on div "Area Profile" at bounding box center [356, 81] width 19 height 4
click at [373, 114] on div "Household expenses" at bounding box center [369, 113] width 32 height 4
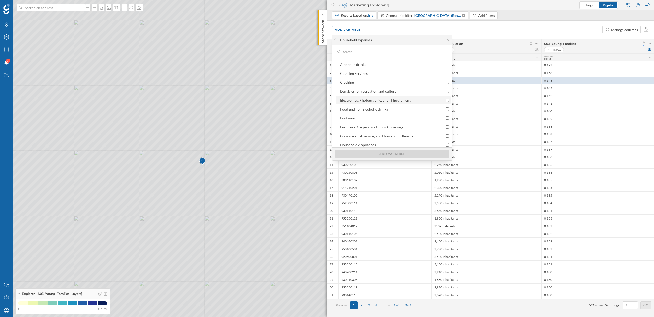
scroll to position [31, 0]
click at [378, 116] on div "Footwear" at bounding box center [389, 116] width 98 height 5
click at [445, 116] on input "Footwear" at bounding box center [446, 116] width 3 height 3
checkbox input "true"
click at [393, 154] on div "Add variable" at bounding box center [392, 154] width 114 height 8
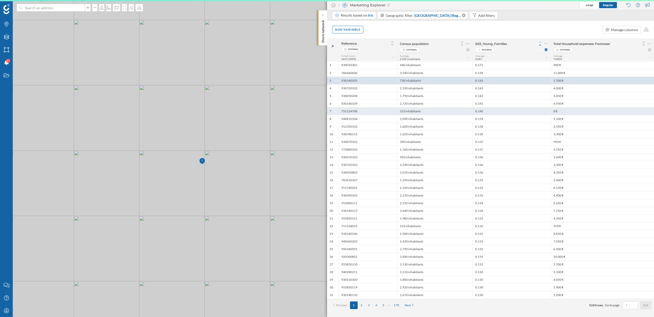
scroll to position [0, 0]
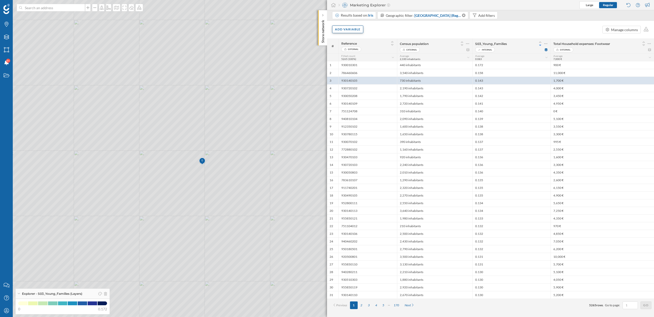
click at [354, 31] on div "Add variable" at bounding box center [347, 30] width 31 height 8
click at [354, 80] on div "Score" at bounding box center [360, 80] width 51 height 5
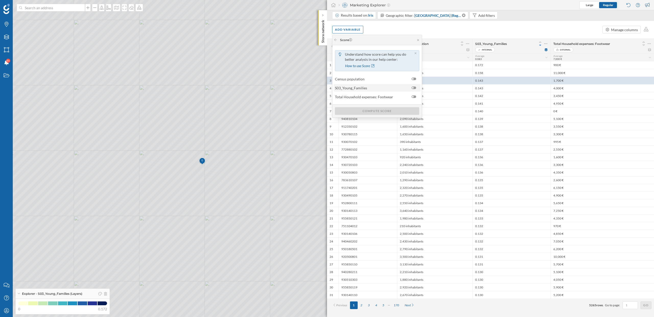
click at [365, 87] on span "S03_Young_Families" at bounding box center [351, 87] width 32 height 5
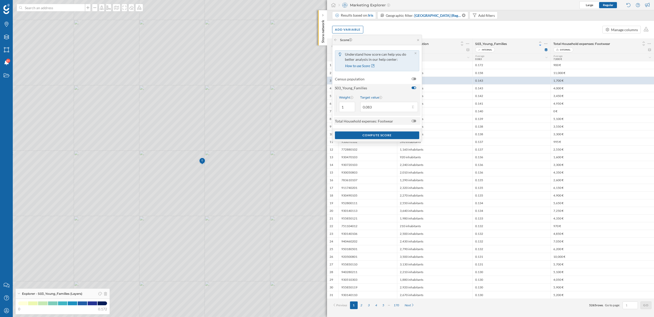
click at [384, 124] on span "Total Household expenses: Footwear" at bounding box center [364, 120] width 58 height 5
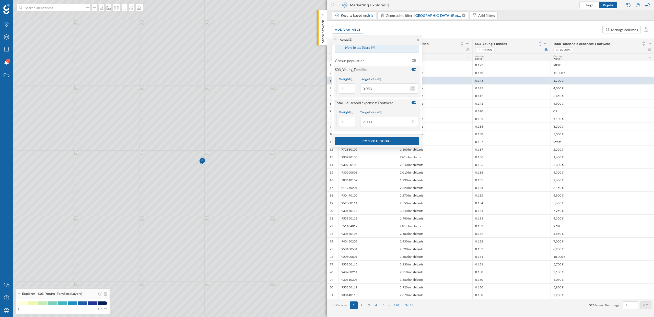
click at [413, 89] on button "Target value 0.083" at bounding box center [412, 88] width 5 height 5
click at [390, 129] on div "Maximum (0.1717)" at bounding box center [386, 126] width 56 height 8
type input "0.172"
click at [414, 122] on button "Target value 7,000" at bounding box center [412, 121] width 5 height 5
click at [385, 161] on div "Maximum (44k €)" at bounding box center [389, 159] width 45 height 5
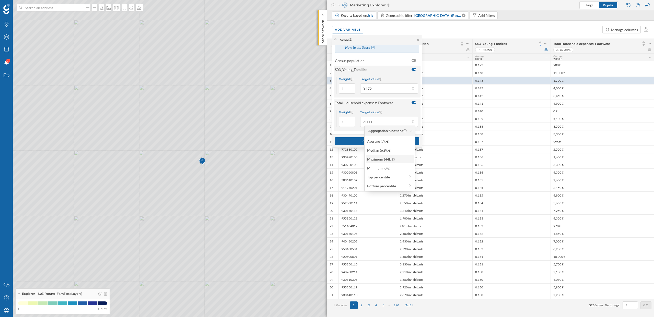
type input "44,000"
click at [369, 141] on div "Compute score" at bounding box center [377, 141] width 84 height 8
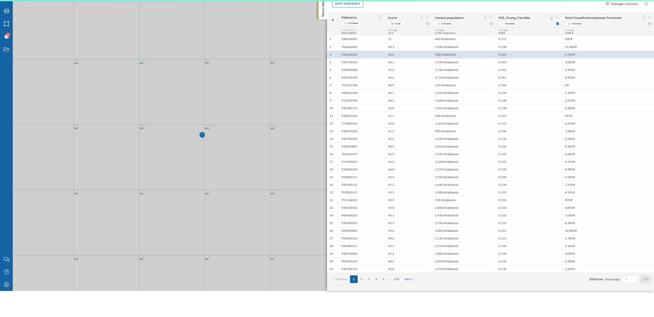
scroll to position [0, 0]
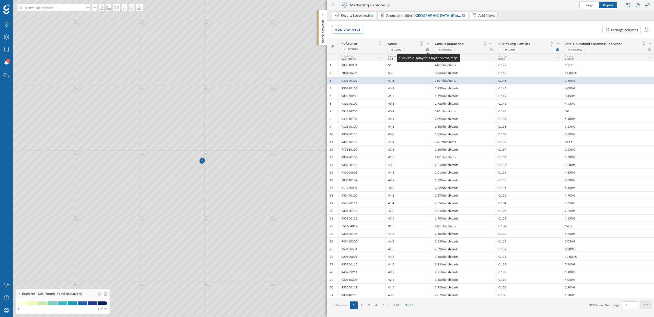
click at [428, 50] on icon at bounding box center [427, 49] width 3 height 3
click at [422, 45] on icon at bounding box center [421, 44] width 2 height 1
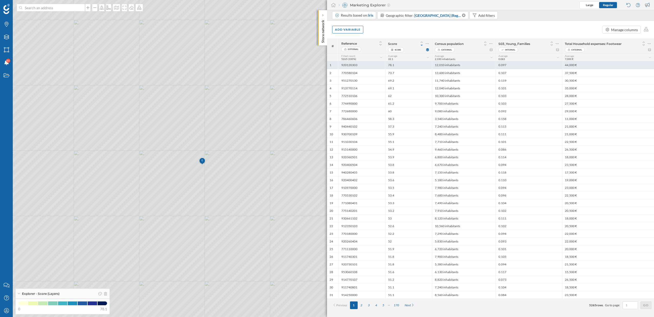
click at [400, 67] on div "78.1" at bounding box center [408, 65] width 47 height 8
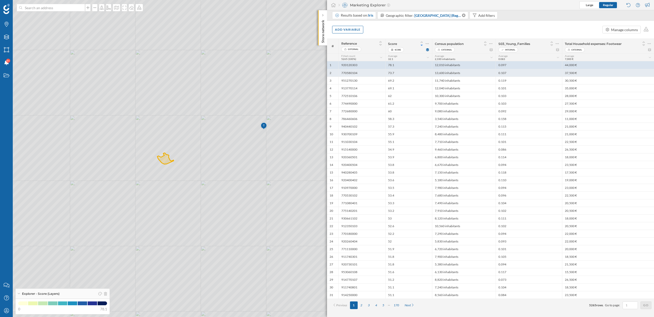
click at [399, 73] on div "73.7" at bounding box center [408, 73] width 47 height 8
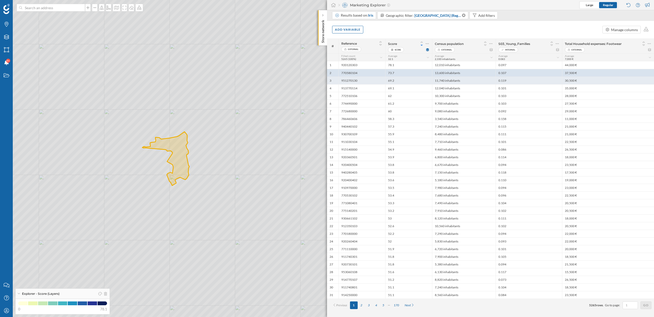
click at [399, 78] on div "69.2" at bounding box center [408, 81] width 47 height 8
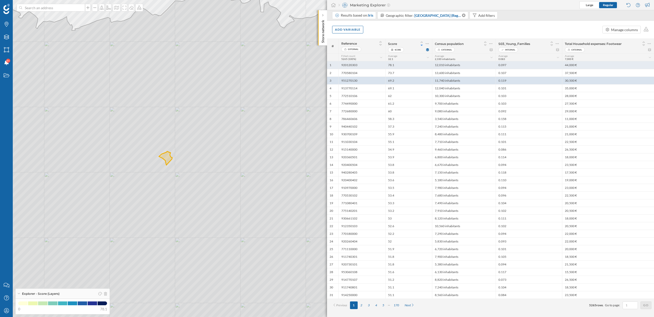
click at [400, 66] on div "78.1" at bounding box center [408, 65] width 47 height 8
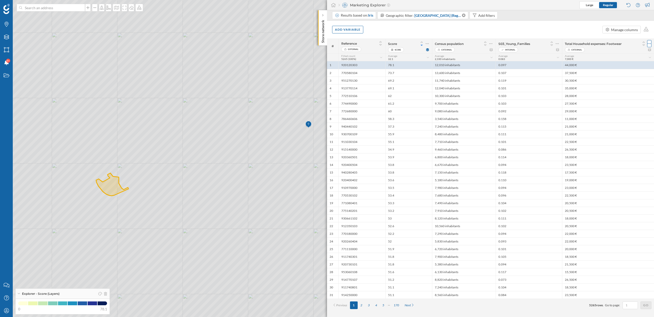
click at [649, 45] on icon at bounding box center [648, 43] width 3 height 5
click at [630, 41] on div "Total Household expenses: Footwear" at bounding box center [608, 43] width 87 height 7
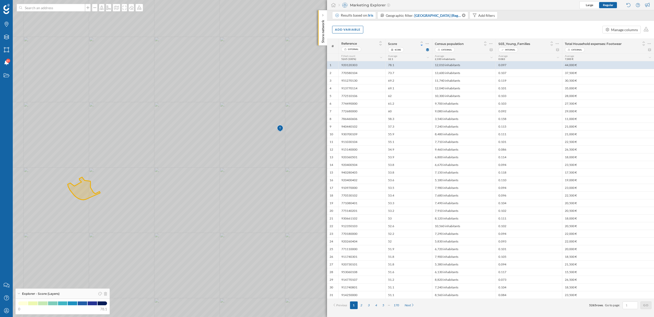
drag, startPoint x: 255, startPoint y: 171, endPoint x: 218, endPoint y: 175, distance: 37.3
click at [218, 175] on icon at bounding box center [298, 162] width 787 height 383
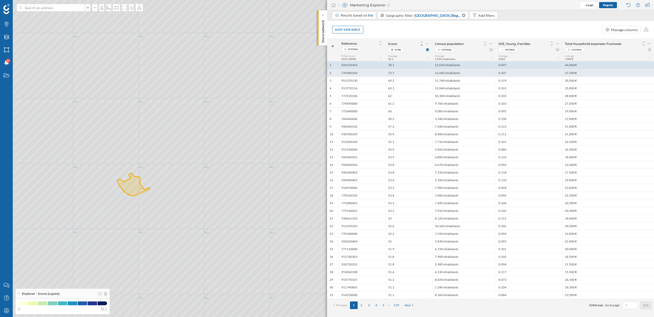
click at [560, 73] on div "0.107" at bounding box center [528, 73] width 66 height 8
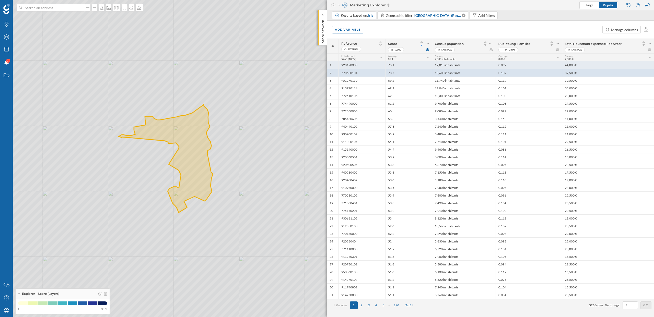
click at [555, 64] on div "0.097" at bounding box center [528, 65] width 66 height 8
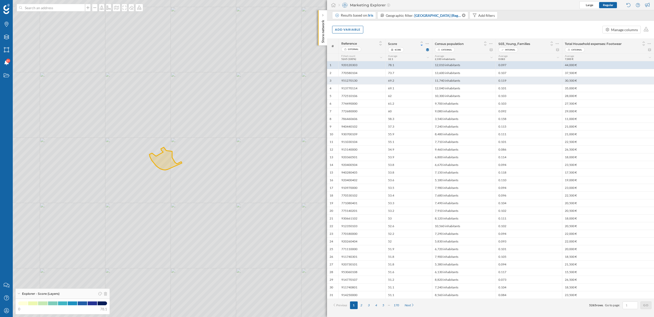
click at [554, 78] on div "0.119" at bounding box center [528, 81] width 66 height 8
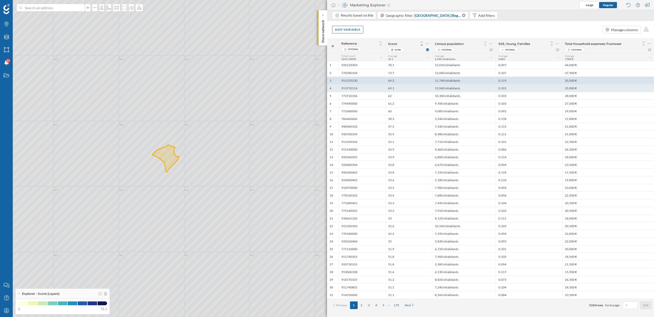
click at [540, 88] on div "0.101" at bounding box center [528, 88] width 66 height 8
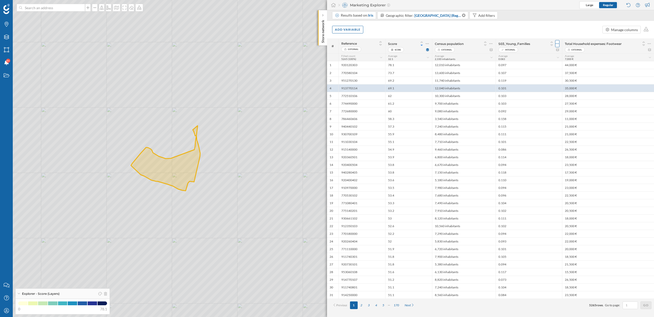
click at [557, 45] on icon at bounding box center [556, 43] width 3 height 5
click at [537, 109] on div "0.092" at bounding box center [528, 111] width 66 height 8
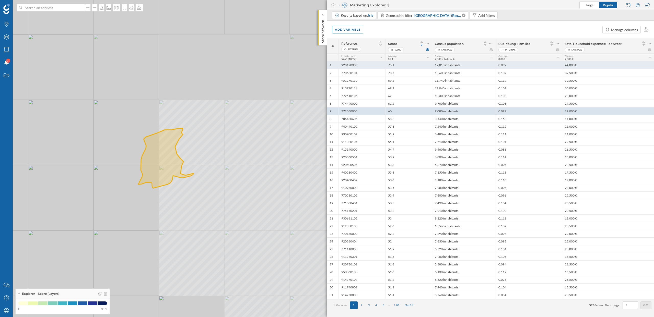
click at [518, 64] on div "0.097" at bounding box center [528, 65] width 66 height 8
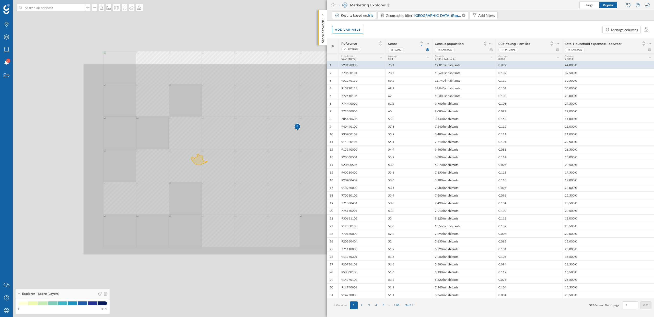
click at [191, 169] on icon at bounding box center [279, 159] width 393 height 191
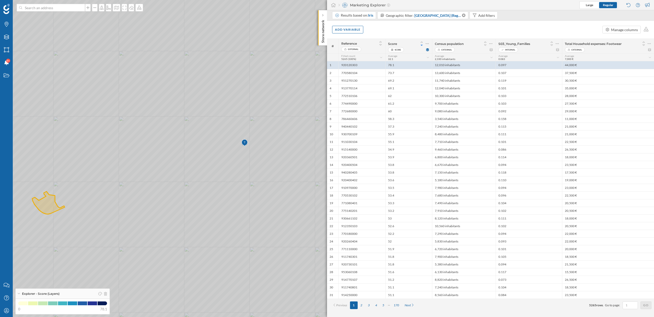
drag, startPoint x: 214, startPoint y: 162, endPoint x: 176, endPoint y: 162, distance: 38.0
click at [176, 162] on icon at bounding box center [289, 159] width 786 height 382
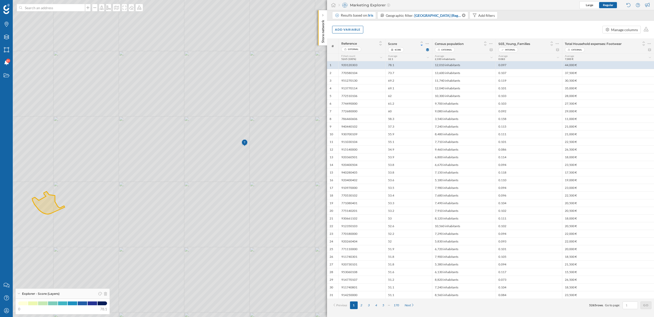
click at [238, 149] on icon at bounding box center [327, 158] width 787 height 383
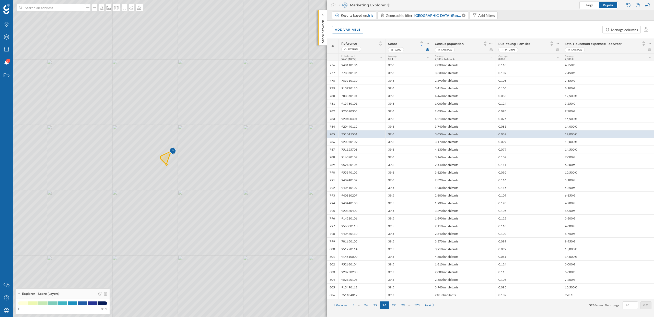
drag, startPoint x: 189, startPoint y: 185, endPoint x: 225, endPoint y: 177, distance: 36.4
click at [224, 177] on icon at bounding box center [327, 159] width 786 height 382
drag, startPoint x: 180, startPoint y: 176, endPoint x: 222, endPoint y: 180, distance: 42.3
click at [222, 180] on icon at bounding box center [337, 159] width 786 height 382
click at [557, 44] on icon at bounding box center [556, 43] width 3 height 5
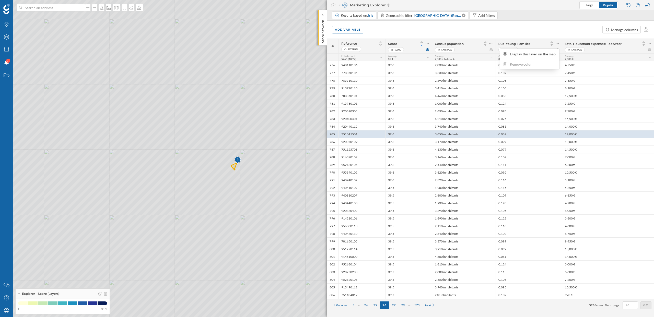
click at [531, 28] on div "Add variable Manage columns" at bounding box center [490, 30] width 327 height 18
click at [427, 43] on icon at bounding box center [426, 43] width 3 height 5
click at [407, 66] on div "Modify score's rules" at bounding box center [400, 64] width 51 height 5
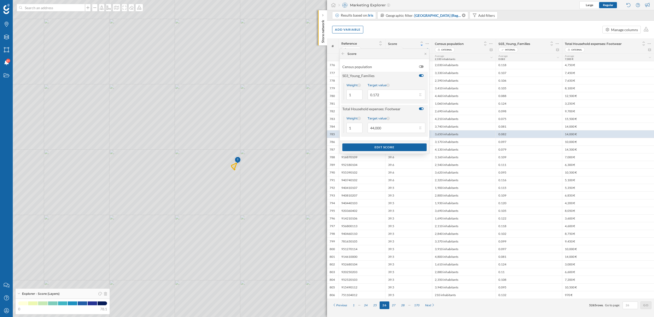
click at [421, 76] on div at bounding box center [421, 75] width 5 height 3
click at [0, 0] on input "checkbox" at bounding box center [0, 0] width 0 height 0
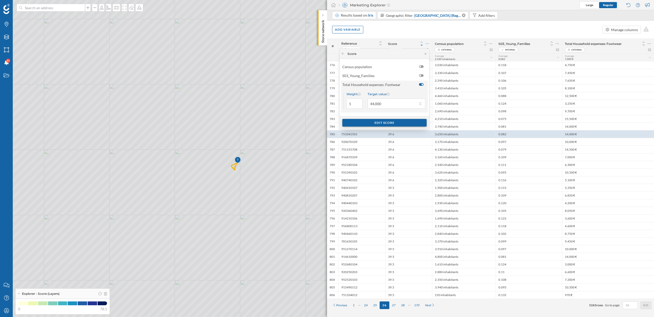
click at [404, 123] on div "Edit score" at bounding box center [384, 123] width 84 height 8
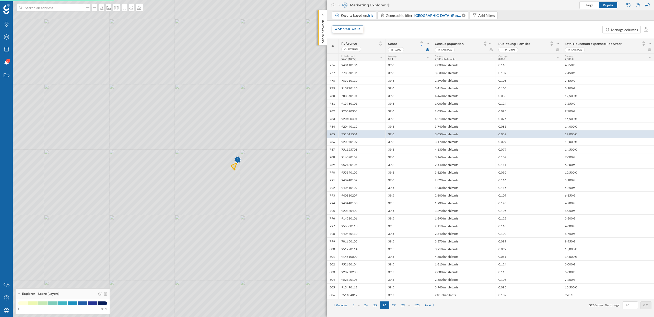
click at [352, 29] on div "Add variable" at bounding box center [347, 30] width 31 height 8
click at [357, 63] on div "Internal variables" at bounding box center [360, 60] width 51 height 5
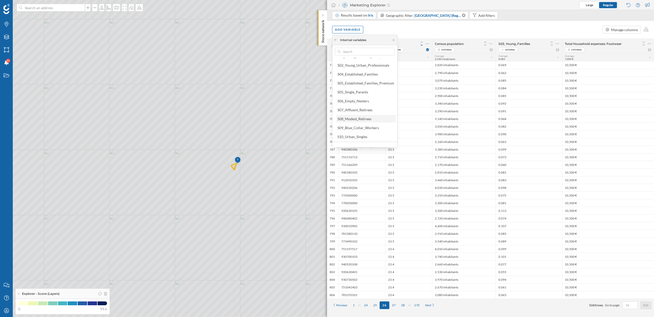
scroll to position [23, 0]
click at [369, 122] on div "S09_Blue_Collar_Workers" at bounding box center [357, 120] width 41 height 4
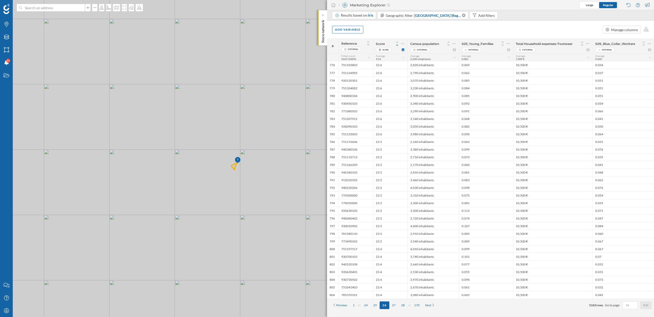
scroll to position [0, 0]
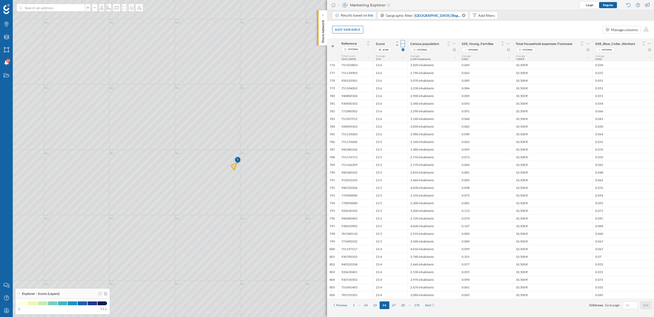
click at [403, 44] on icon at bounding box center [402, 43] width 3 height 5
click at [389, 64] on div "Modify score's rules" at bounding box center [376, 64] width 51 height 5
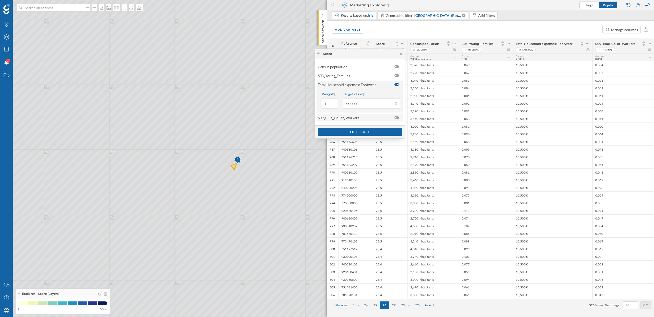
click at [363, 119] on span "S09_Blue_Collar_Workers" at bounding box center [355, 117] width 74 height 5
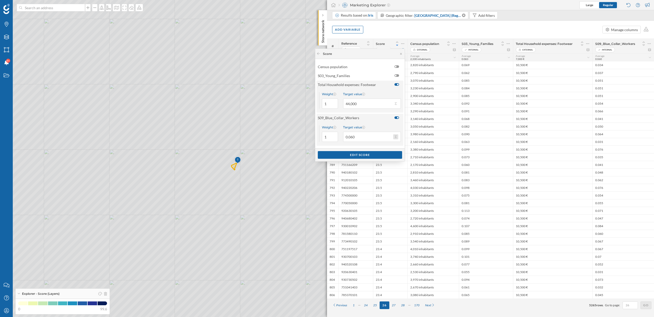
click at [396, 136] on button "Target value 0.060" at bounding box center [395, 136] width 5 height 5
click at [372, 175] on div "Maximum (0.1161)" at bounding box center [366, 174] width 53 height 5
type input "0.116"
click at [357, 154] on div "Edit score" at bounding box center [360, 155] width 84 height 8
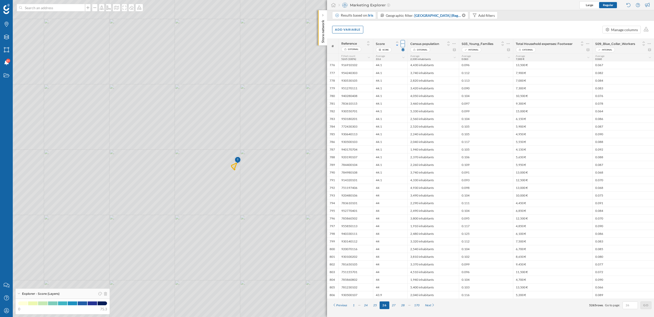
click at [402, 43] on icon at bounding box center [402, 43] width 3 height 1
click at [394, 65] on div "Modify score's rules" at bounding box center [376, 64] width 51 height 5
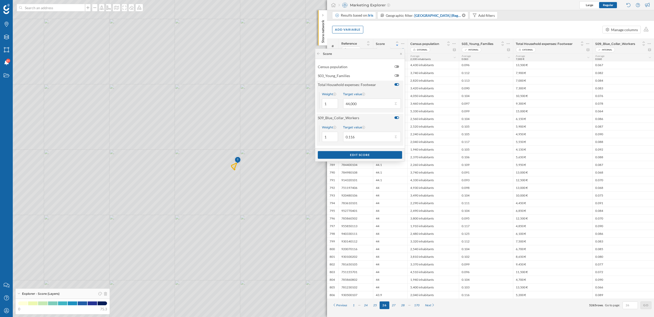
scroll to position [1, 0]
click at [420, 31] on div "Add variable Manage columns" at bounding box center [490, 30] width 327 height 18
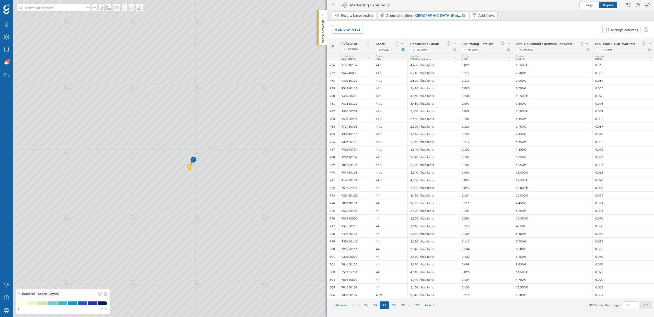
drag, startPoint x: 245, startPoint y: 170, endPoint x: 200, endPoint y: 170, distance: 44.4
click at [200, 170] on icon at bounding box center [283, 159] width 786 height 382
click at [649, 51] on icon at bounding box center [649, 49] width 4 height 3
click at [402, 50] on icon at bounding box center [403, 49] width 4 height 3
click at [650, 51] on icon at bounding box center [649, 49] width 3 height 3
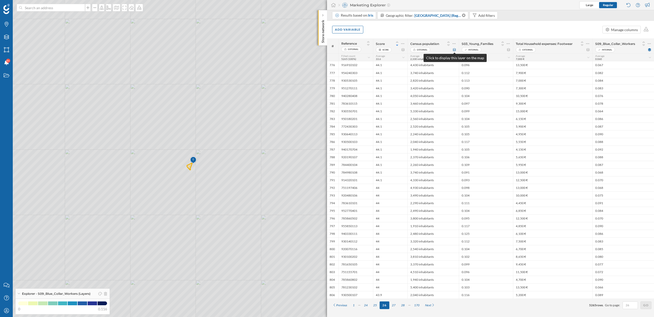
click at [454, 50] on icon at bounding box center [454, 49] width 4 height 3
click at [404, 50] on icon at bounding box center [403, 49] width 4 height 3
click at [511, 46] on div "S03_Young_Families Internal" at bounding box center [486, 46] width 54 height 15
click at [509, 43] on icon at bounding box center [507, 43] width 3 height 5
click at [494, 64] on div "Remove column" at bounding box center [484, 64] width 46 height 5
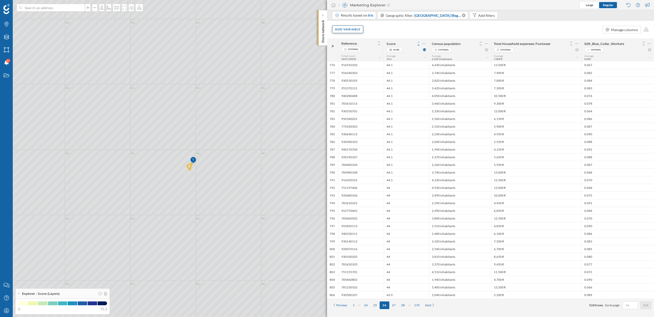
click at [356, 29] on div "Add variable" at bounding box center [347, 30] width 31 height 8
click at [360, 62] on div "Internal variables" at bounding box center [360, 60] width 51 height 5
click at [361, 143] on div "Load more items" at bounding box center [365, 141] width 57 height 8
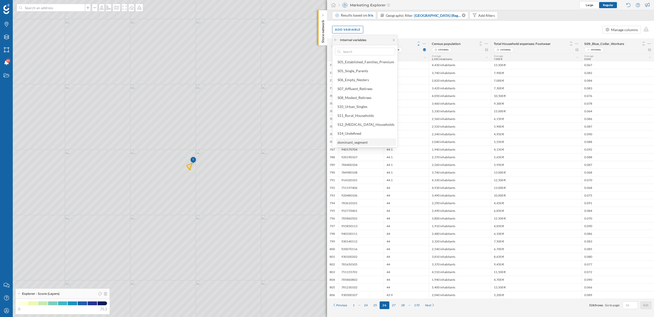
click at [359, 144] on div "dominant_segment" at bounding box center [352, 142] width 30 height 4
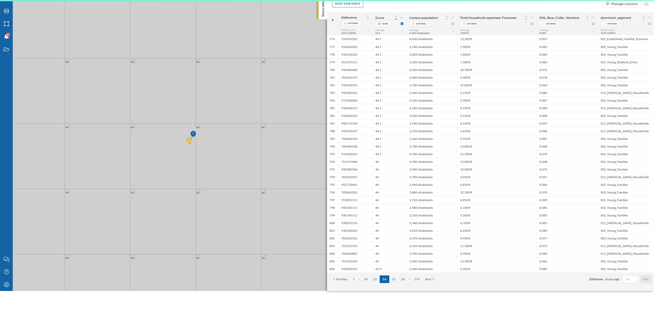
scroll to position [0, 0]
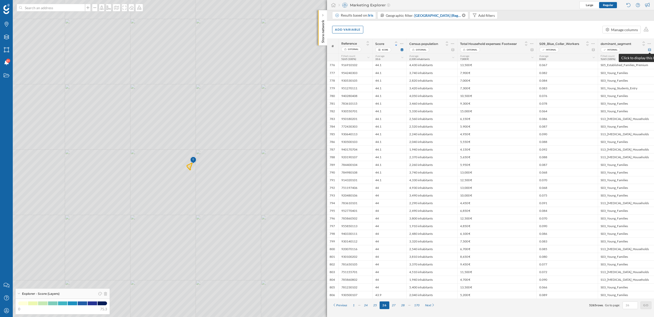
click at [649, 50] on icon at bounding box center [649, 49] width 4 height 3
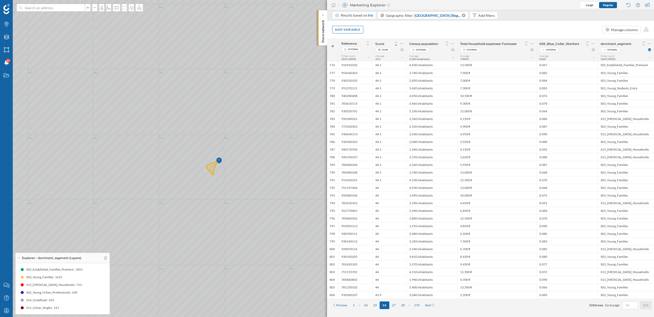
click at [149, 177] on icon at bounding box center [327, 158] width 787 height 383
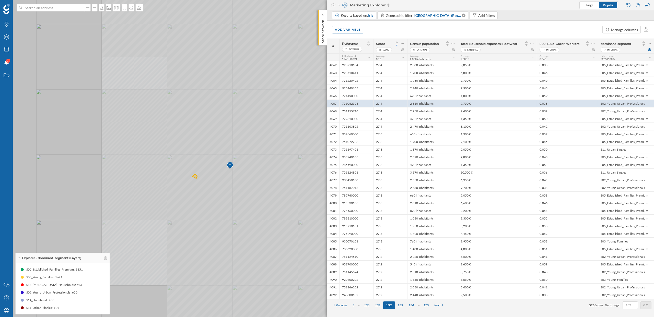
drag, startPoint x: 149, startPoint y: 177, endPoint x: 189, endPoint y: 186, distance: 41.6
click at [189, 186] on icon at bounding box center [364, 167] width 787 height 383
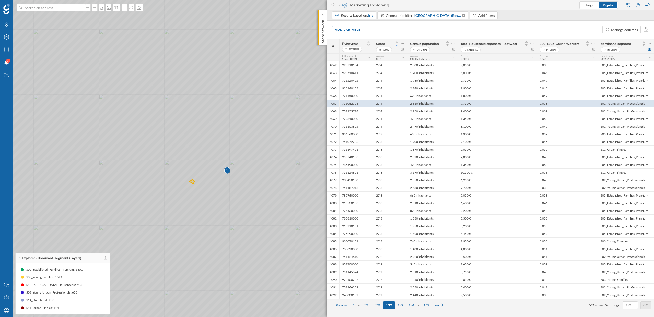
drag, startPoint x: 235, startPoint y: 138, endPoint x: 225, endPoint y: 149, distance: 14.8
click at [225, 149] on icon at bounding box center [321, 163] width 787 height 383
drag, startPoint x: 218, startPoint y: 111, endPoint x: 224, endPoint y: 104, distance: 9.4
click at [224, 104] on icon at bounding box center [327, 158] width 787 height 383
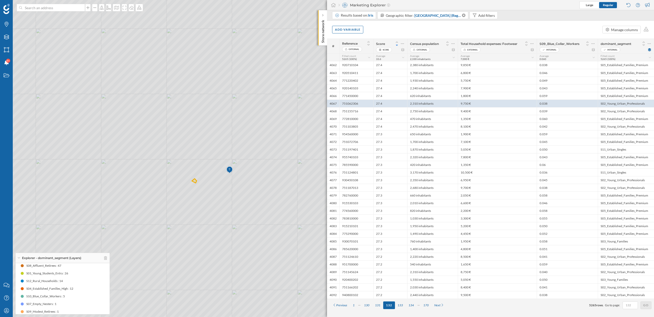
scroll to position [54, 0]
click at [19, 258] on icon at bounding box center [19, 257] width 2 height 1
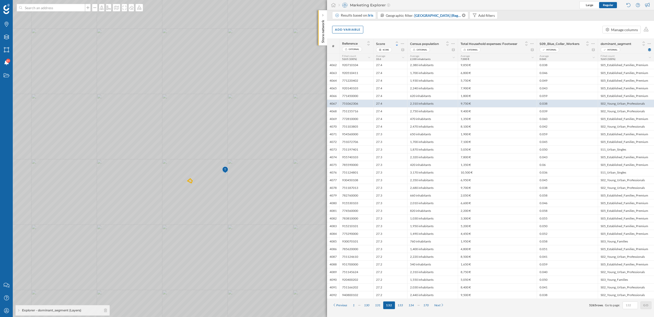
drag, startPoint x: 199, startPoint y: 237, endPoint x: 157, endPoint y: 237, distance: 42.4
click at [157, 237] on icon at bounding box center [322, 158] width 787 height 383
click at [224, 183] on icon at bounding box center [327, 158] width 787 height 383
click at [237, 195] on icon at bounding box center [327, 158] width 787 height 383
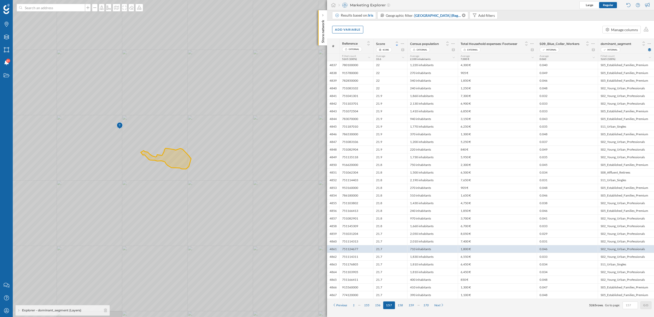
drag, startPoint x: 235, startPoint y: 116, endPoint x: 255, endPoint y: 120, distance: 20.1
click at [255, 120] on icon at bounding box center [327, 158] width 787 height 383
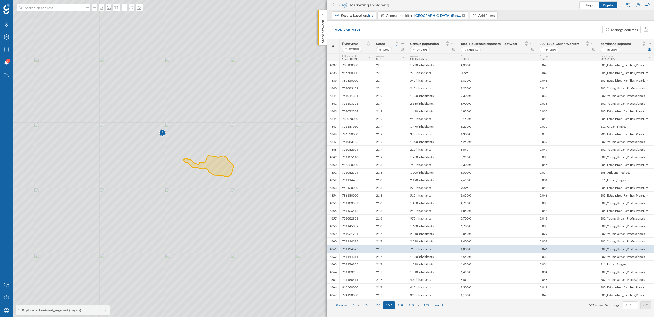
click at [17, 309] on div "Explorer - dominant_segment (Layers)" at bounding box center [63, 310] width 94 height 10
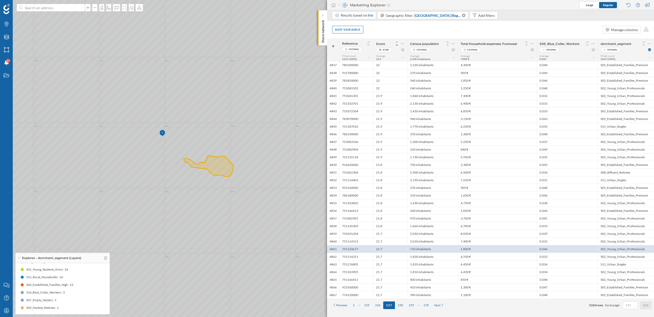
click at [121, 131] on icon at bounding box center [327, 158] width 787 height 383
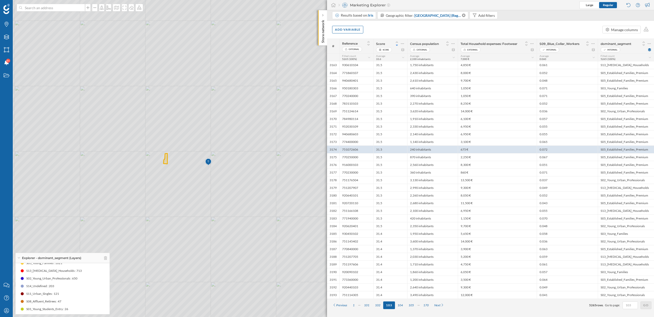
scroll to position [20, 0]
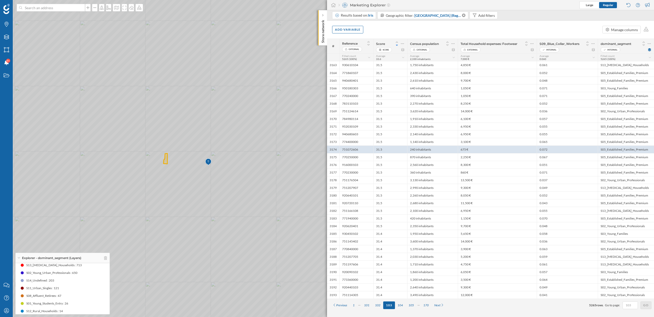
click at [186, 169] on icon at bounding box center [327, 158] width 787 height 383
click at [180, 158] on icon at bounding box center [327, 158] width 787 height 383
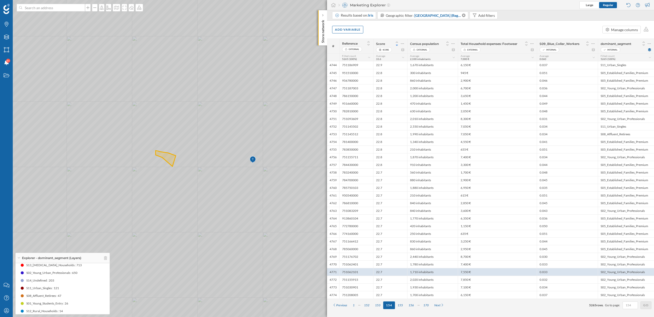
click at [151, 143] on icon at bounding box center [327, 158] width 787 height 383
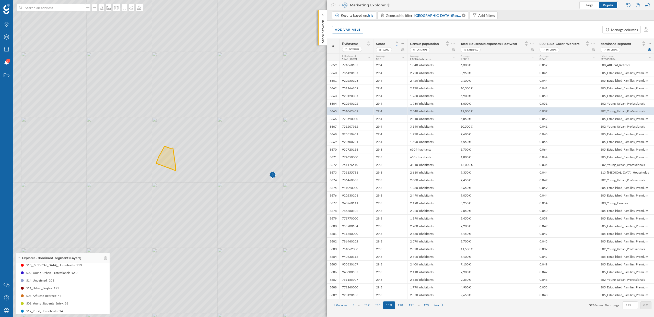
scroll to position [0, 0]
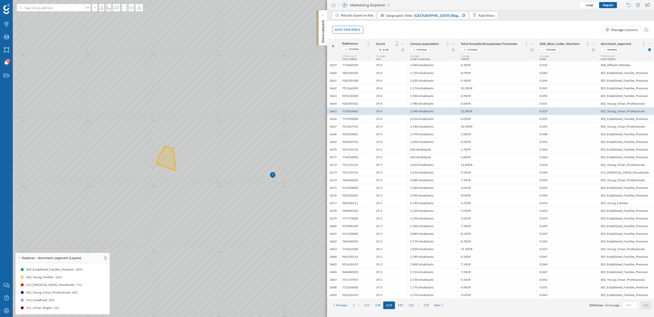
click at [134, 159] on icon at bounding box center [327, 158] width 787 height 383
click at [210, 159] on icon at bounding box center [327, 158] width 787 height 383
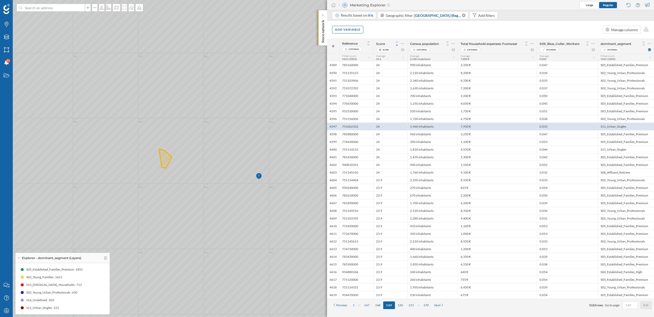
click at [221, 163] on icon at bounding box center [327, 158] width 787 height 383
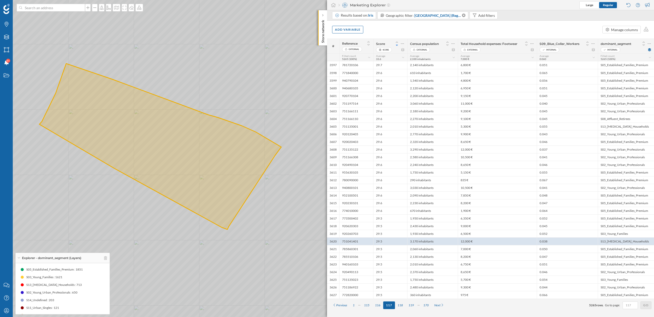
drag, startPoint x: 135, startPoint y: 170, endPoint x: 138, endPoint y: 171, distance: 3.2
click at [138, 171] on icon at bounding box center [329, 159] width 787 height 383
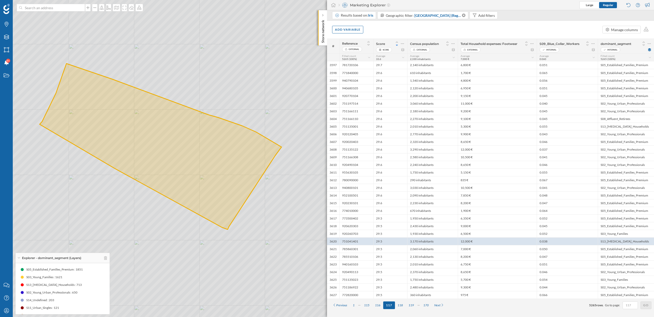
drag, startPoint x: 33, startPoint y: 284, endPoint x: 97, endPoint y: 284, distance: 63.8
click at [97, 284] on div "S13_Low_Income_Households : 713" at bounding box center [62, 285] width 89 height 8
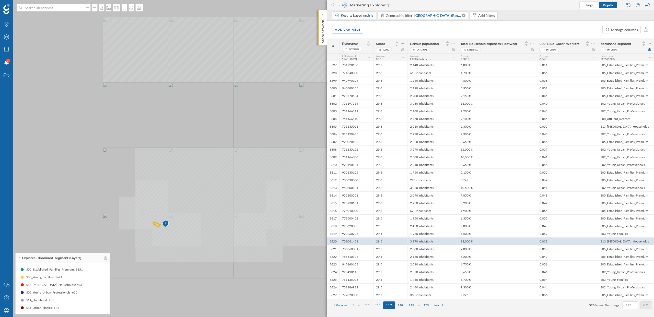
drag, startPoint x: 189, startPoint y: 238, endPoint x: 219, endPoint y: 184, distance: 61.8
click at [219, 184] on icon at bounding box center [329, 154] width 787 height 383
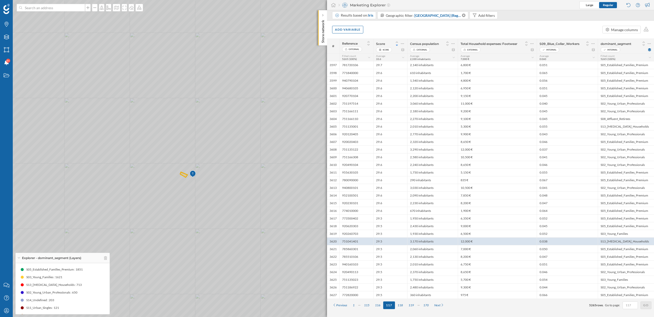
drag, startPoint x: 206, startPoint y: 254, endPoint x: 222, endPoint y: 260, distance: 16.9
click at [222, 260] on icon at bounding box center [327, 158] width 787 height 383
drag, startPoint x: 235, startPoint y: 255, endPoint x: 262, endPoint y: 255, distance: 27.3
click at [262, 256] on icon at bounding box center [354, 160] width 787 height 383
click at [262, 255] on icon at bounding box center [327, 158] width 787 height 383
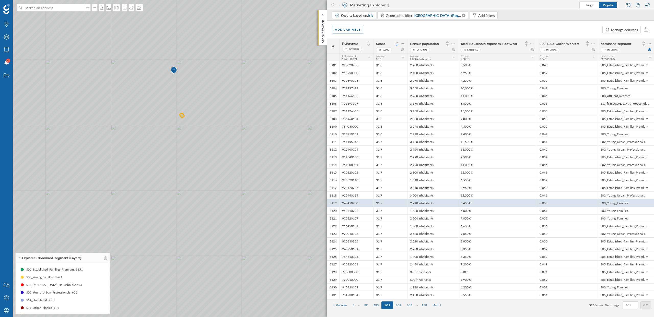
click at [290, 224] on icon at bounding box center [327, 158] width 787 height 383
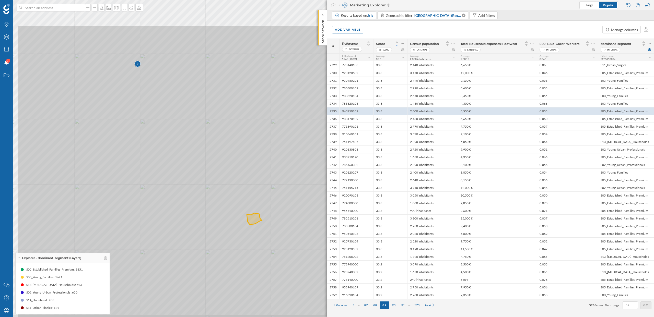
drag, startPoint x: 209, startPoint y: 183, endPoint x: 254, endPoint y: 223, distance: 60.4
click at [254, 223] on icon at bounding box center [410, 216] width 787 height 383
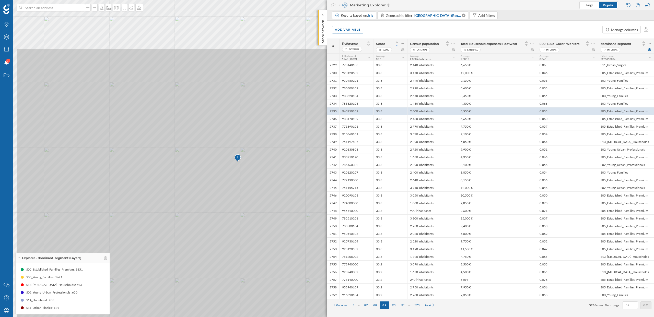
drag, startPoint x: 223, startPoint y: 196, endPoint x: 305, endPoint y: 277, distance: 115.4
click at [305, 277] on icon at bounding box center [409, 239] width 787 height 383
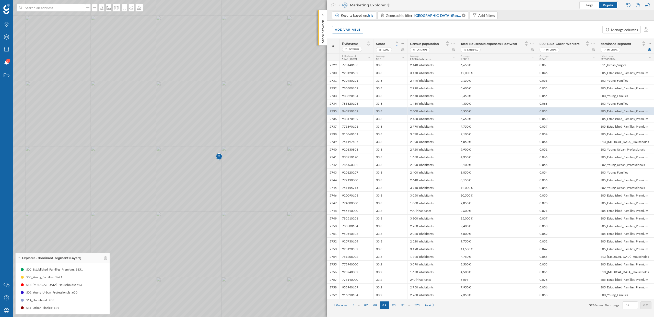
drag, startPoint x: 174, startPoint y: 279, endPoint x: 156, endPoint y: 278, distance: 18.7
click at [156, 278] on icon at bounding box center [308, 157] width 787 height 383
drag, startPoint x: 233, startPoint y: 262, endPoint x: 230, endPoint y: 262, distance: 3.3
click at [230, 262] on icon at bounding box center [323, 158] width 787 height 383
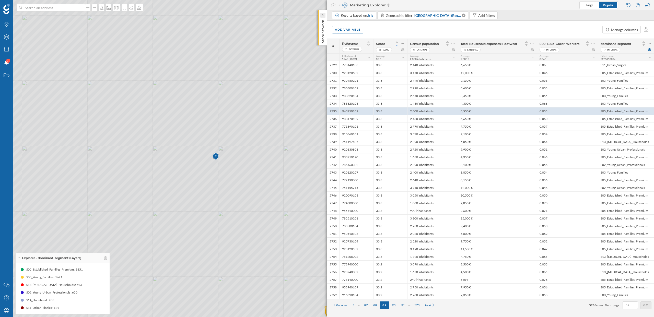
click at [324, 15] on div at bounding box center [322, 15] width 5 height 5
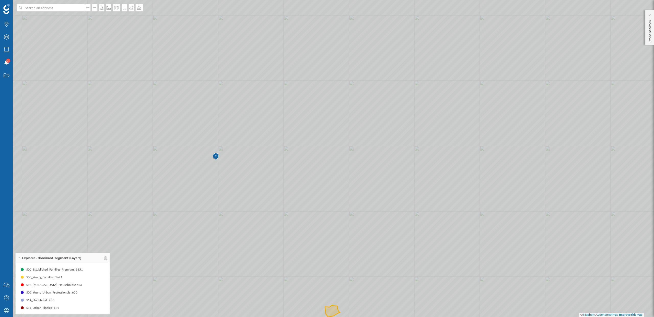
drag, startPoint x: 304, startPoint y: 149, endPoint x: 373, endPoint y: 153, distance: 69.1
click at [373, 153] on icon at bounding box center [327, 158] width 787 height 383
drag, startPoint x: 391, startPoint y: 176, endPoint x: 421, endPoint y: 182, distance: 30.0
click at [421, 182] on icon at bounding box center [400, 166] width 787 height 383
drag, startPoint x: 369, startPoint y: 181, endPoint x: 407, endPoint y: 181, distance: 38.3
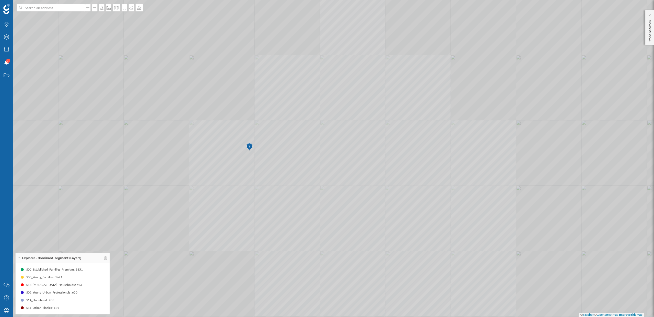
click at [407, 181] on icon at bounding box center [327, 158] width 787 height 383
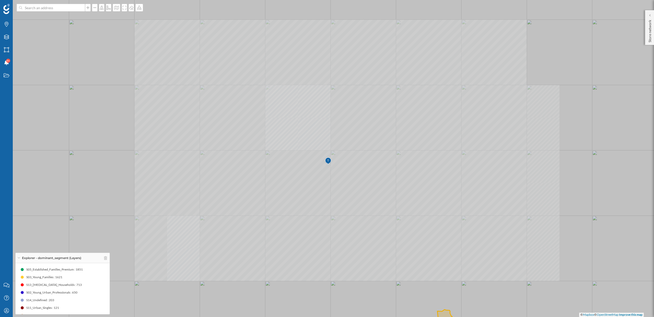
drag, startPoint x: 435, startPoint y: 194, endPoint x: 415, endPoint y: 194, distance: 19.7
click at [415, 194] on icon at bounding box center [307, 158] width 787 height 383
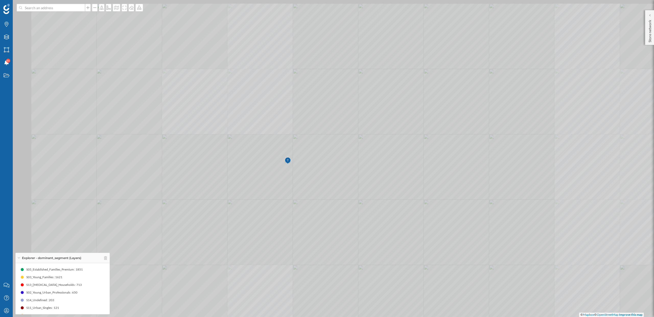
drag, startPoint x: 422, startPoint y: 204, endPoint x: 438, endPoint y: 222, distance: 24.2
click at [438, 222] on icon at bounding box center [374, 185] width 787 height 383
